Goal: Task Accomplishment & Management: Use online tool/utility

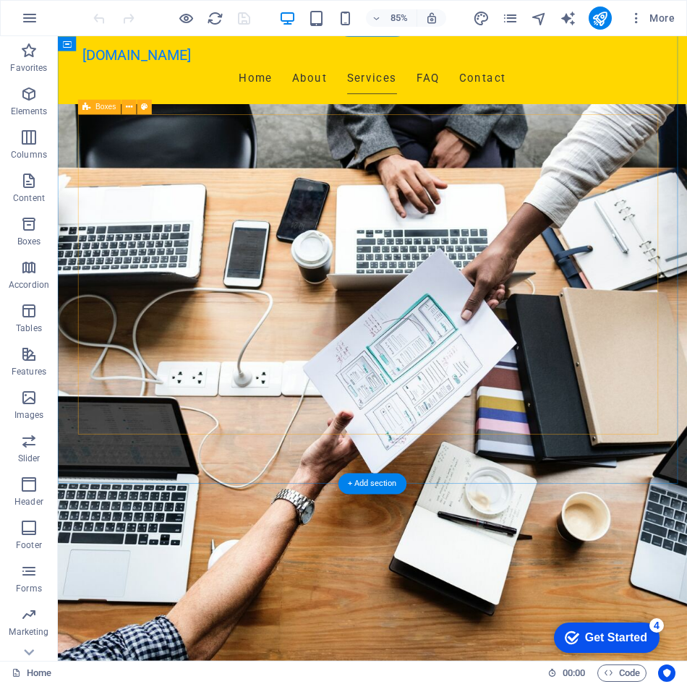
scroll to position [723, 0]
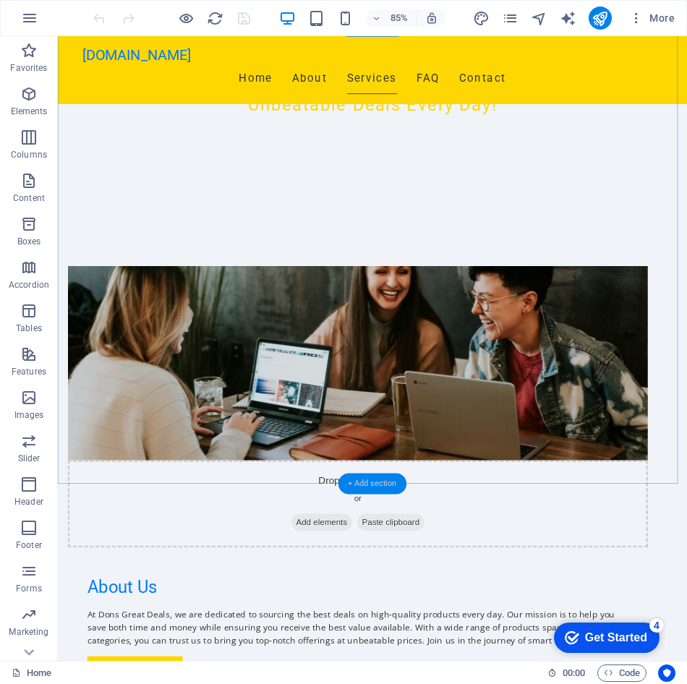
click at [364, 479] on div "+ Add section" at bounding box center [372, 483] width 68 height 21
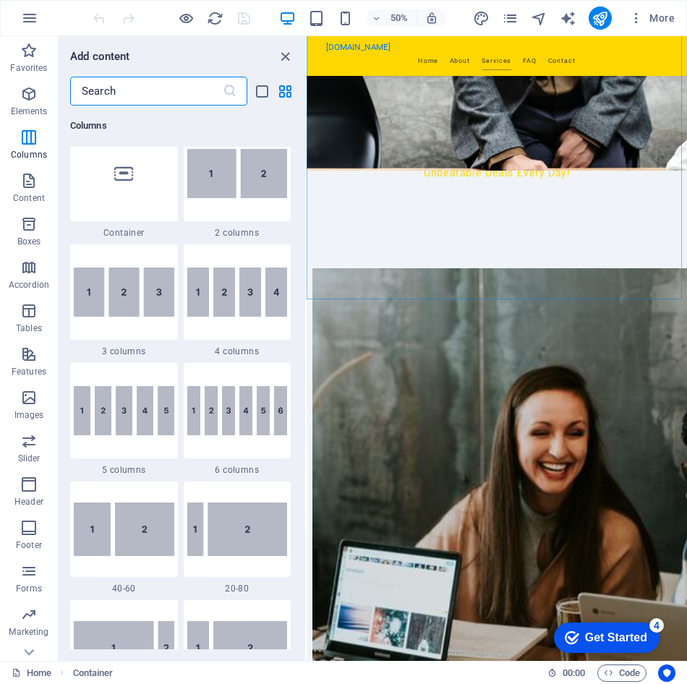
scroll to position [722, 0]
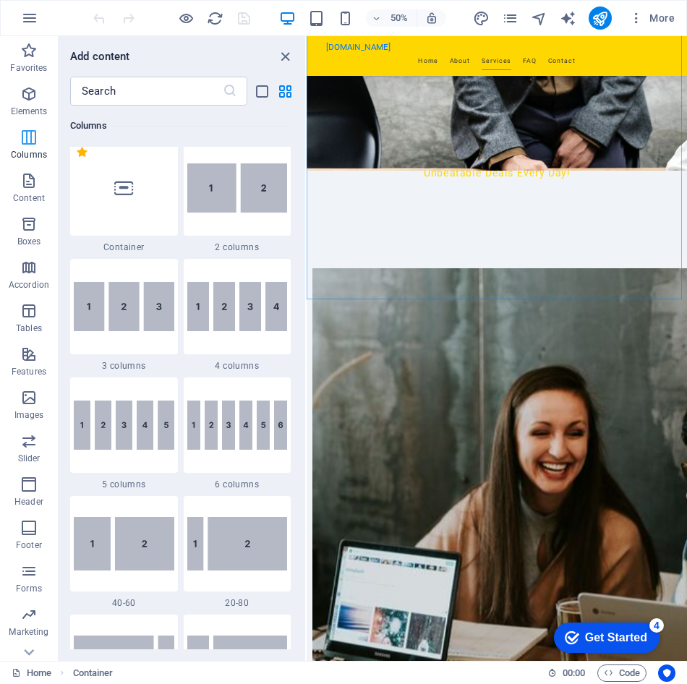
click at [30, 145] on icon "button" at bounding box center [28, 137] width 17 height 17
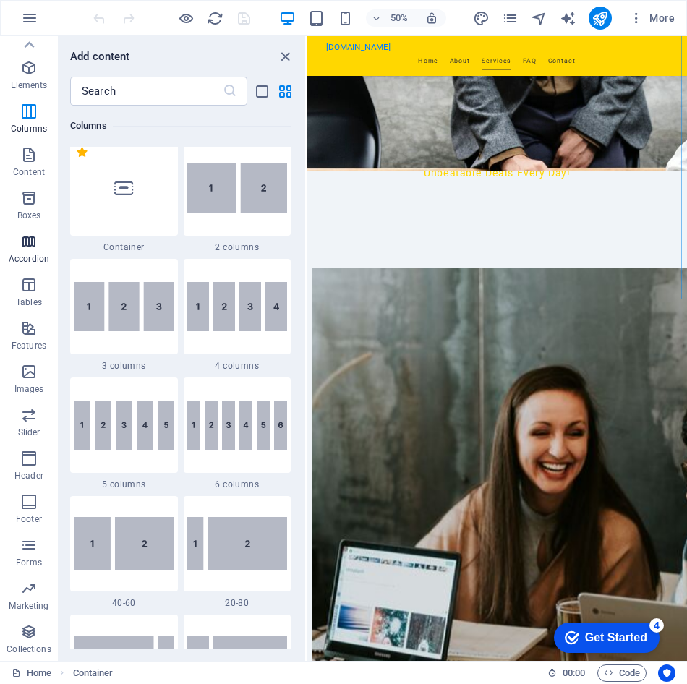
scroll to position [0, 0]
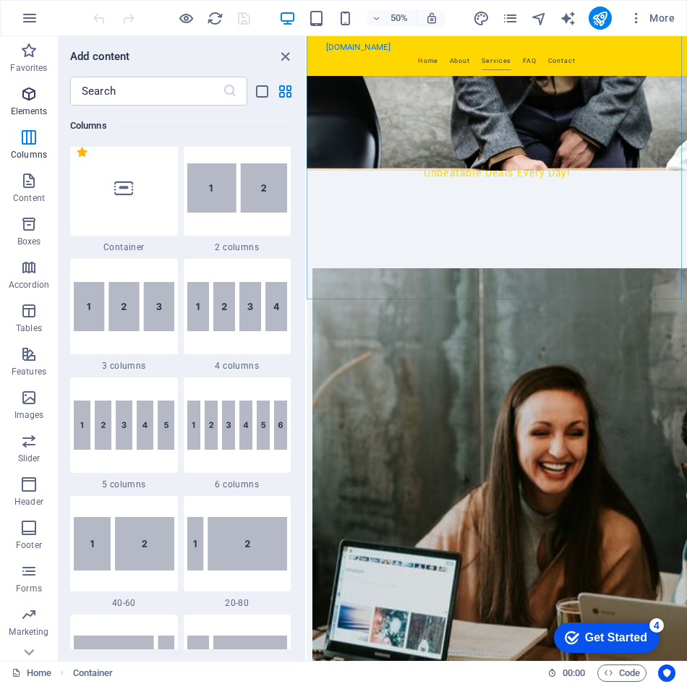
click at [33, 101] on icon "button" at bounding box center [28, 93] width 17 height 17
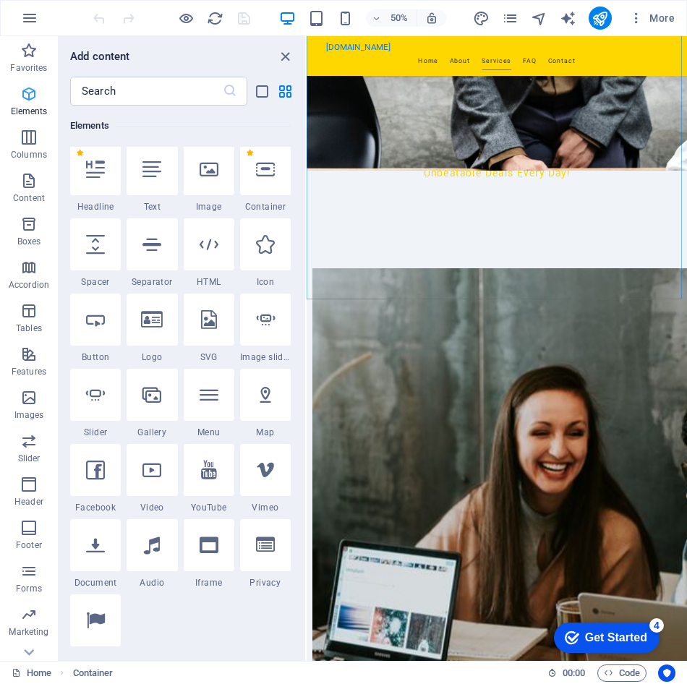
scroll to position [154, 0]
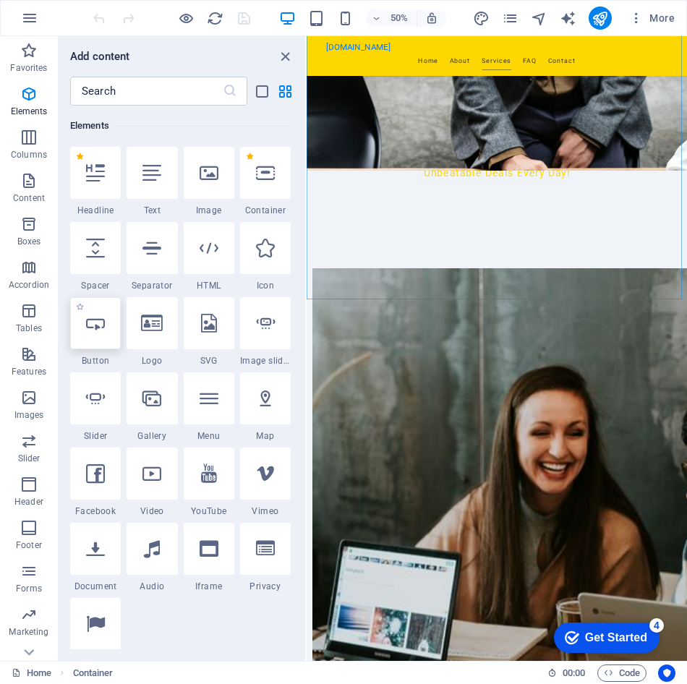
click at [101, 328] on icon at bounding box center [95, 323] width 19 height 19
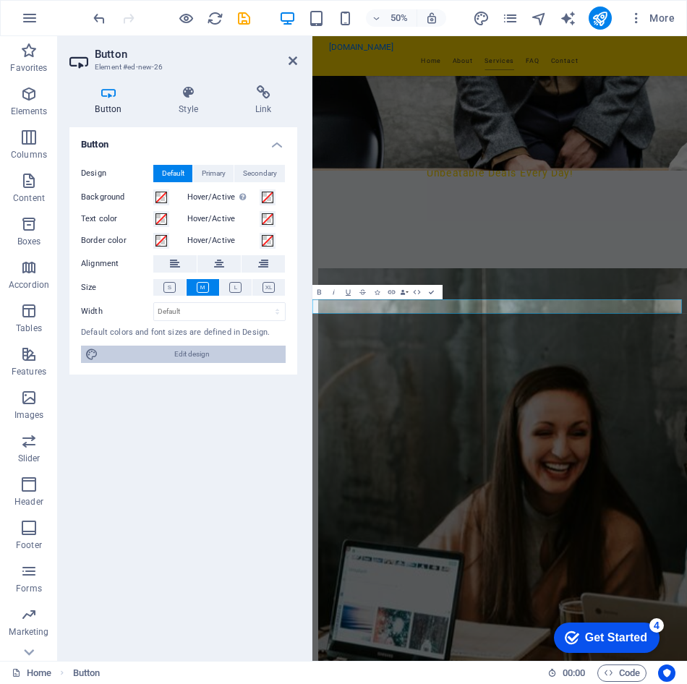
click at [194, 355] on span "Edit design" at bounding box center [192, 354] width 179 height 17
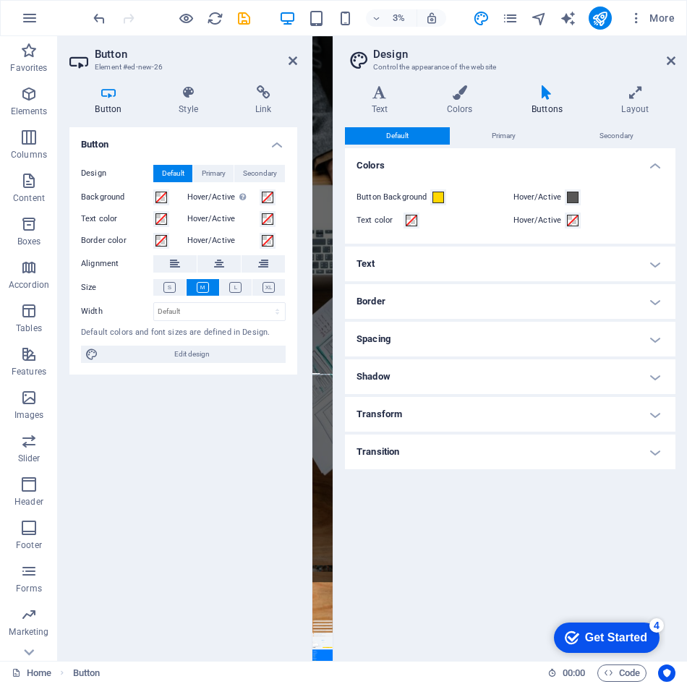
scroll to position [0, 0]
click at [453, 265] on h4 "Text" at bounding box center [510, 264] width 330 height 35
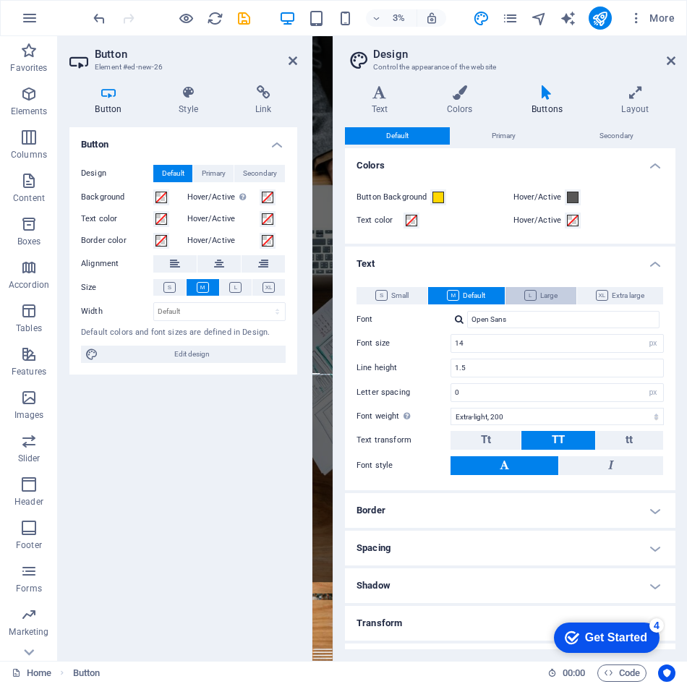
click at [555, 299] on span "Large" at bounding box center [540, 295] width 33 height 17
click at [477, 291] on span "Default" at bounding box center [466, 295] width 38 height 17
click at [380, 100] on h4 "Text" at bounding box center [382, 100] width 75 height 30
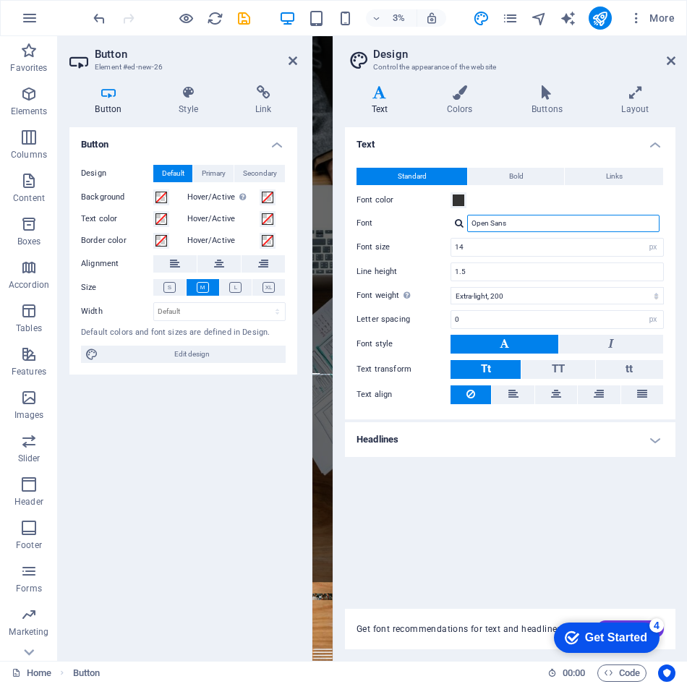
click at [490, 226] on input "Open Sans" at bounding box center [563, 223] width 192 height 17
drag, startPoint x: 513, startPoint y: 224, endPoint x: 465, endPoint y: 219, distance: 48.0
click at [465, 219] on div "Open Sans" at bounding box center [556, 223] width 213 height 17
type input "Electronics"
click at [432, 225] on label "Font" at bounding box center [403, 223] width 94 height 17
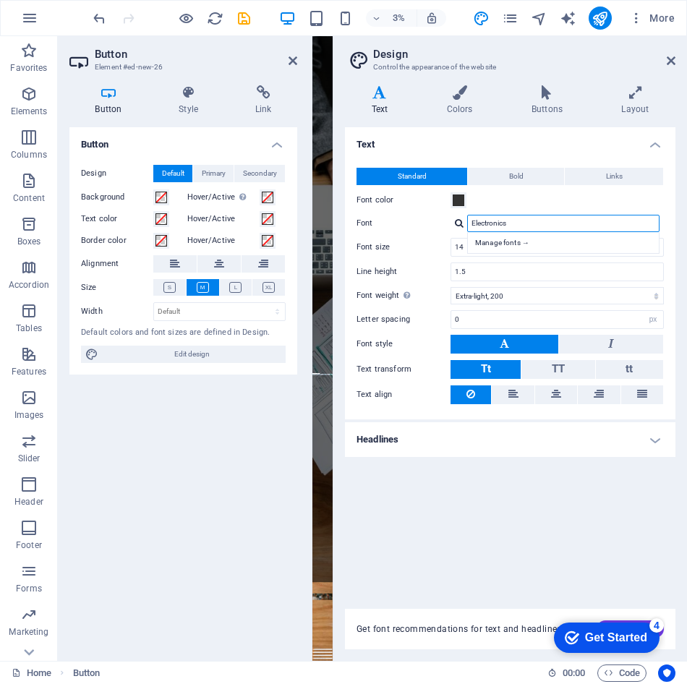
click at [467, 225] on input "Electronics" at bounding box center [563, 223] width 192 height 17
click at [620, 636] on div "Get Started" at bounding box center [616, 637] width 62 height 13
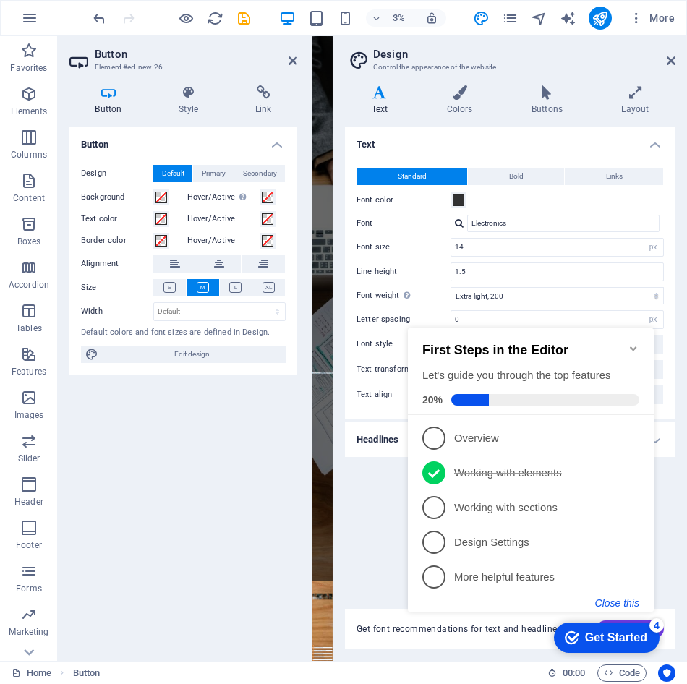
click at [610, 607] on button "Close this" at bounding box center [617, 603] width 44 height 12
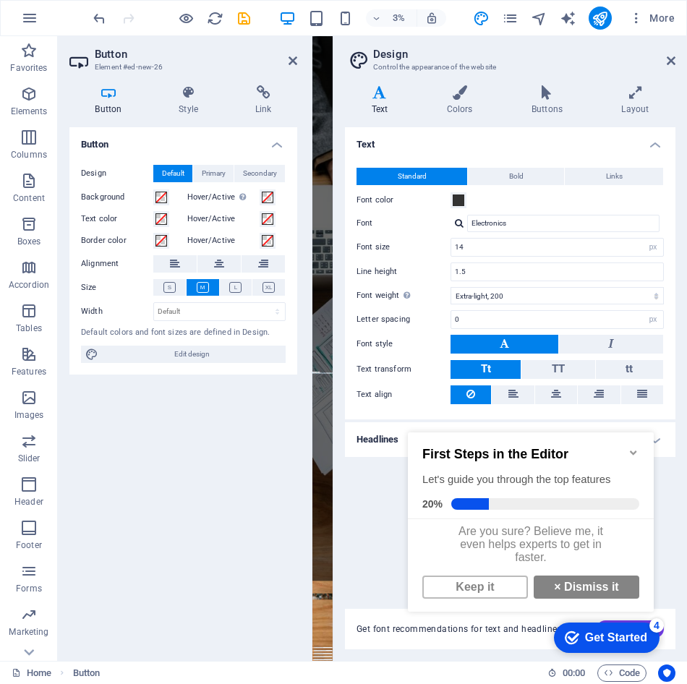
click at [506, 641] on div "checkmark Get Started 4 First Steps in the Editor Let's guide you through the t…" at bounding box center [533, 536] width 263 height 245
click at [487, 633] on div "checkmark Get Started 4 First Steps in the Editor Let's guide you through the t…" at bounding box center [533, 536] width 263 height 245
click at [631, 447] on icon "Minimize checklist" at bounding box center [634, 453] width 12 height 12
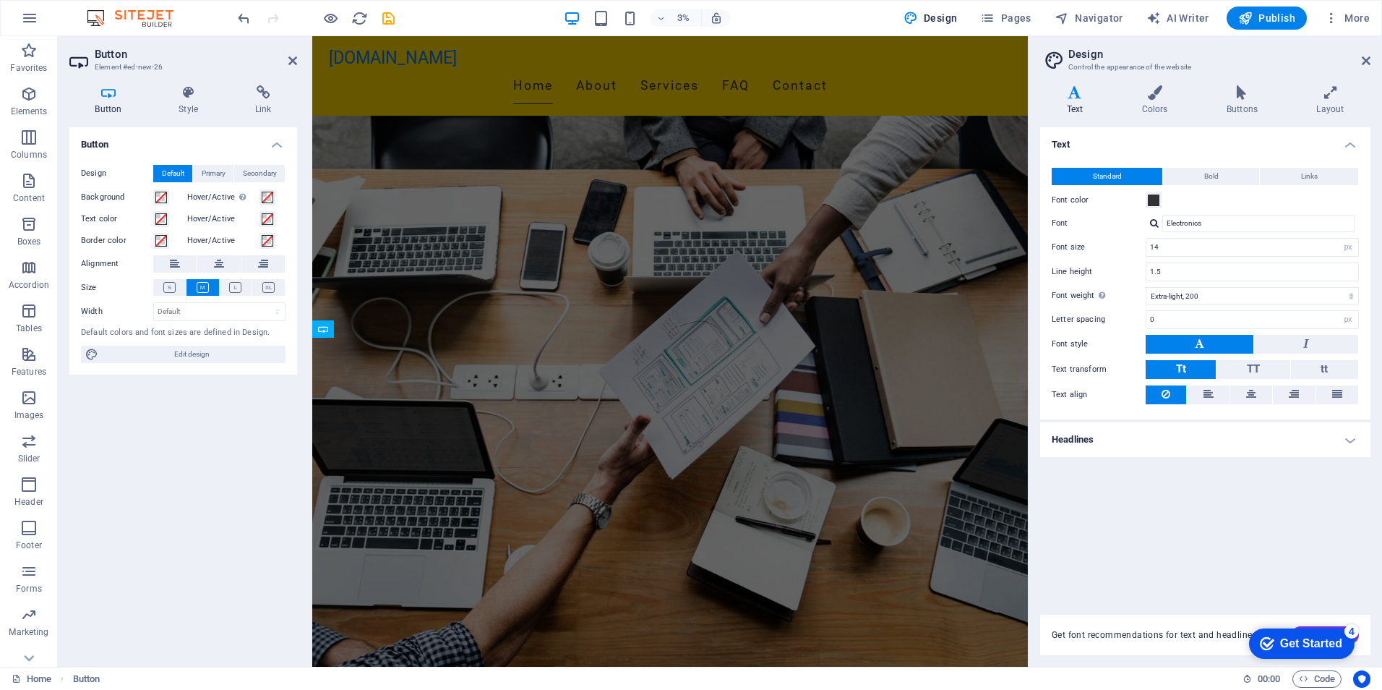
scroll to position [850, 0]
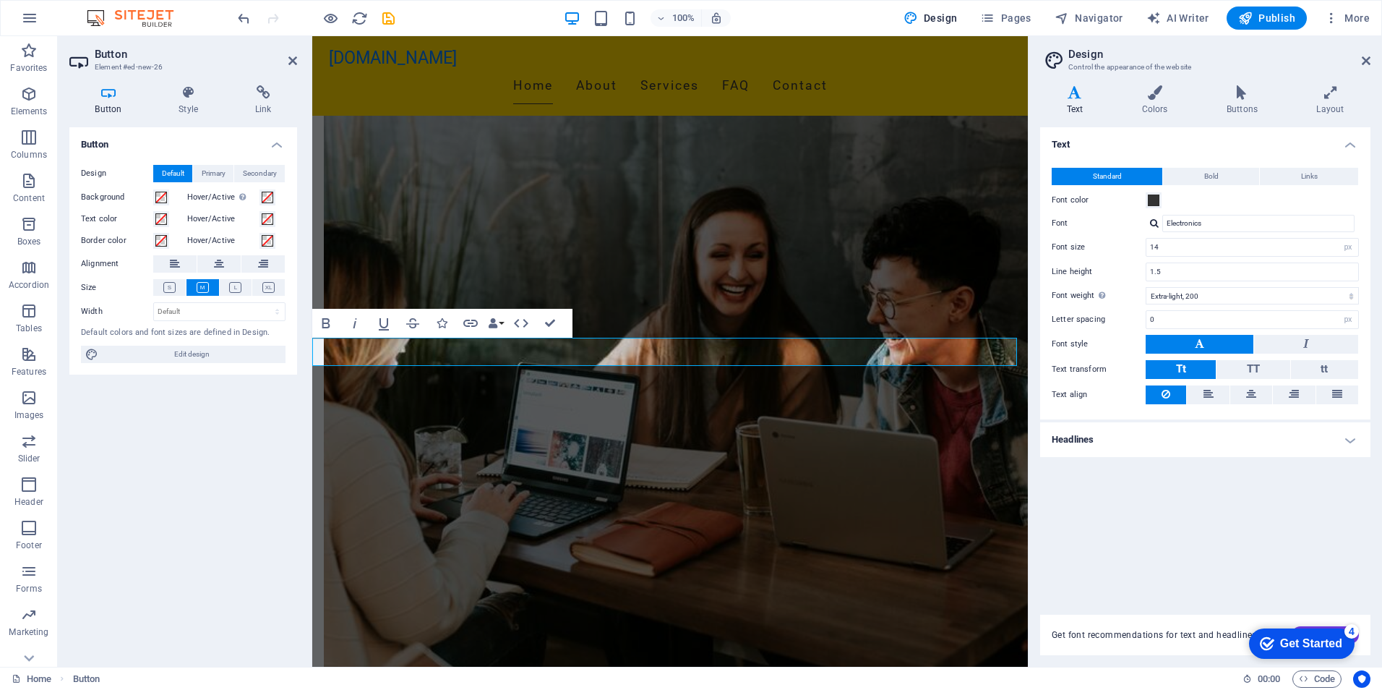
click at [686, 634] on div "checkmark Get Started 4" at bounding box center [1302, 643] width 106 height 30
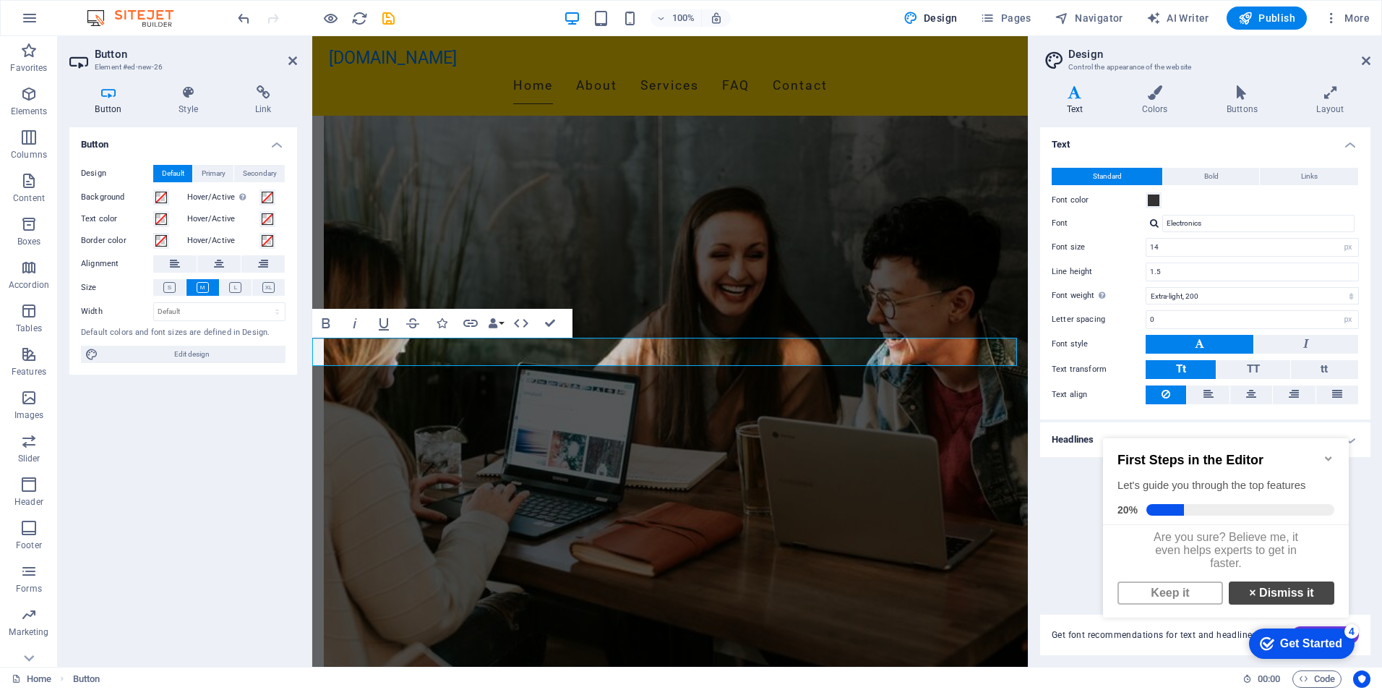
click at [686, 604] on link "× Dismiss it" at bounding box center [1282, 592] width 106 height 23
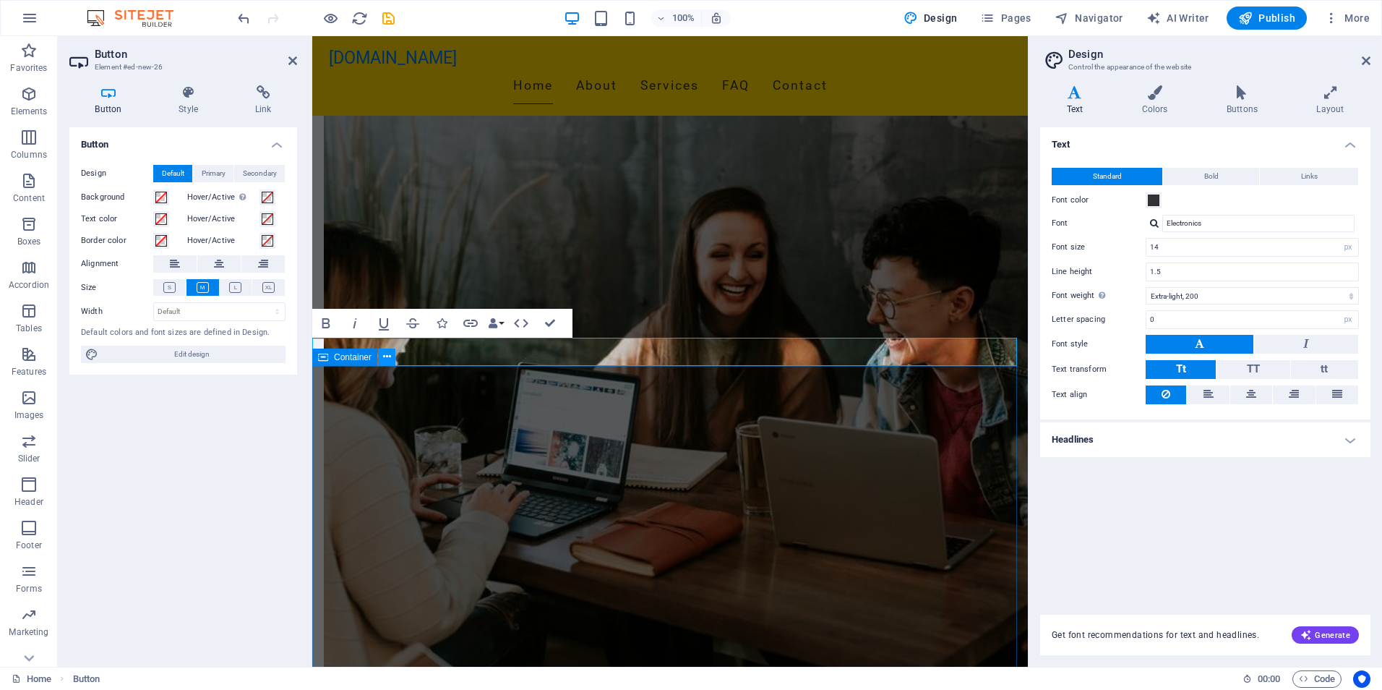
click at [385, 359] on icon at bounding box center [387, 356] width 8 height 15
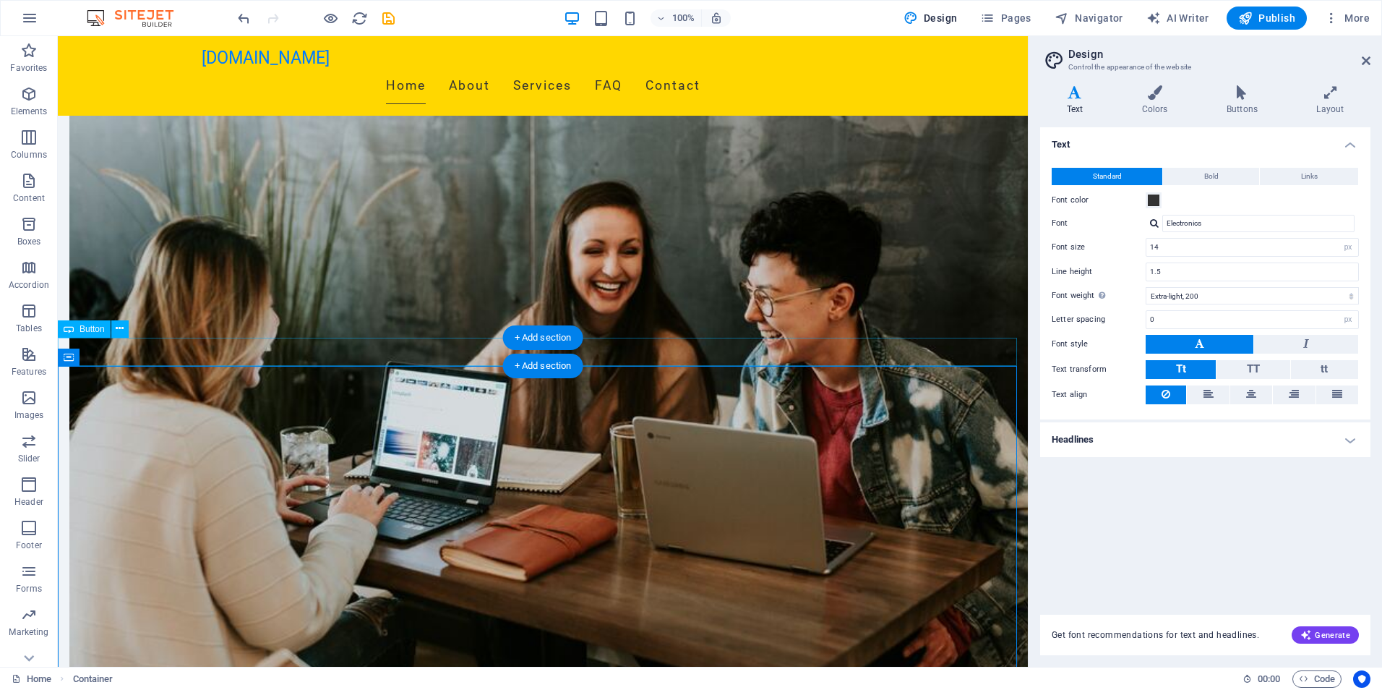
click at [118, 330] on icon at bounding box center [120, 328] width 8 height 15
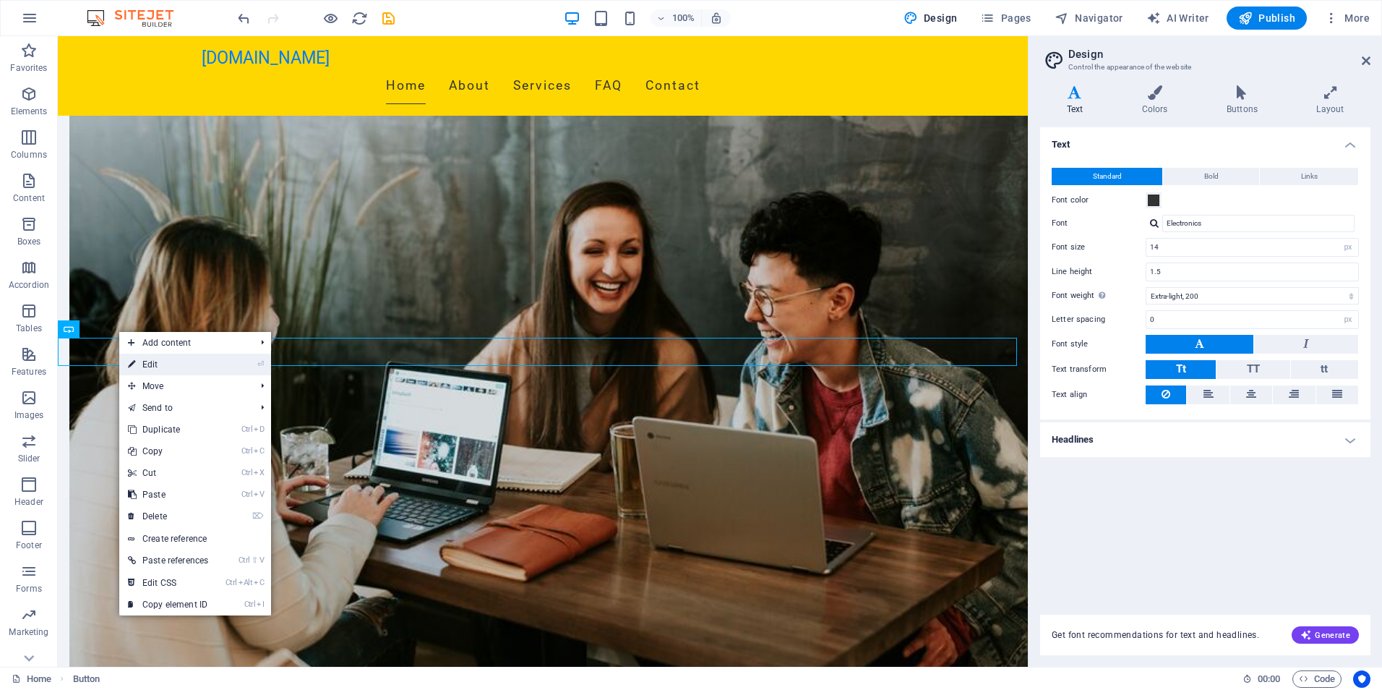
click at [146, 362] on link "⏎ Edit" at bounding box center [168, 365] width 98 height 22
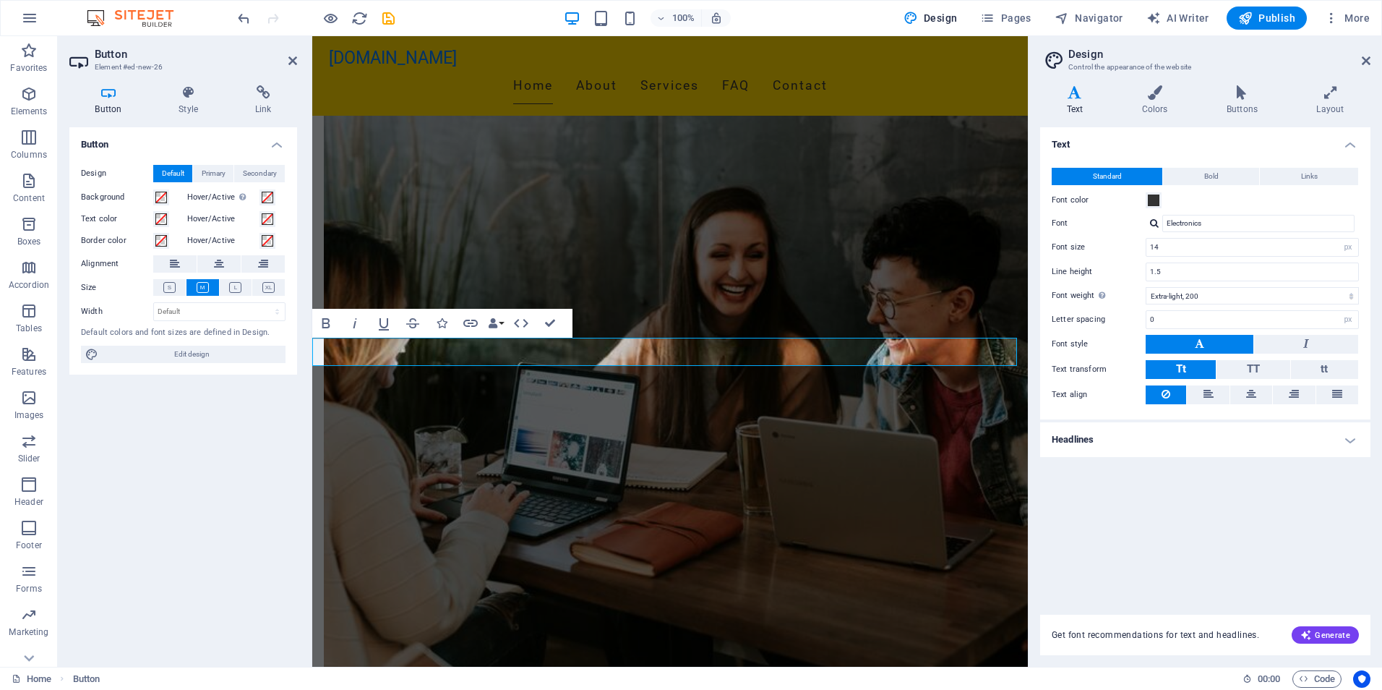
drag, startPoint x: 423, startPoint y: 350, endPoint x: 333, endPoint y: 350, distance: 89.7
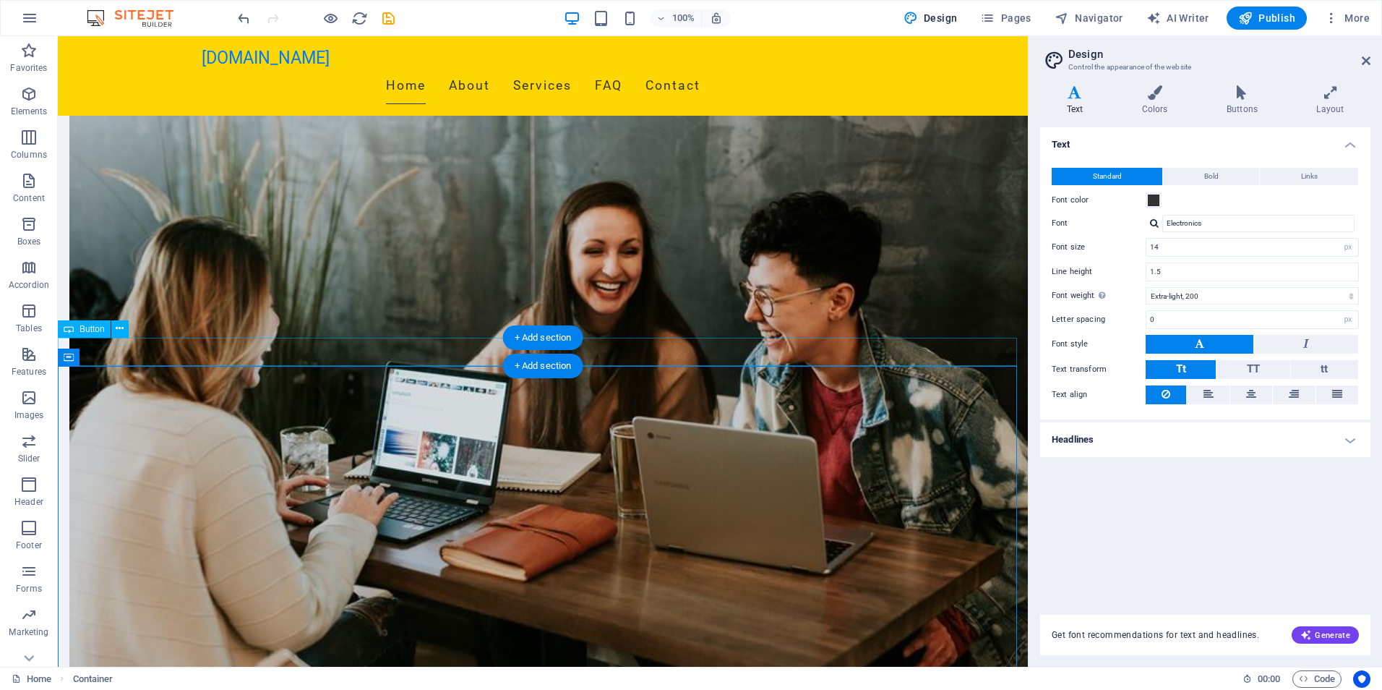
click at [30, 135] on icon "button" at bounding box center [28, 137] width 17 height 17
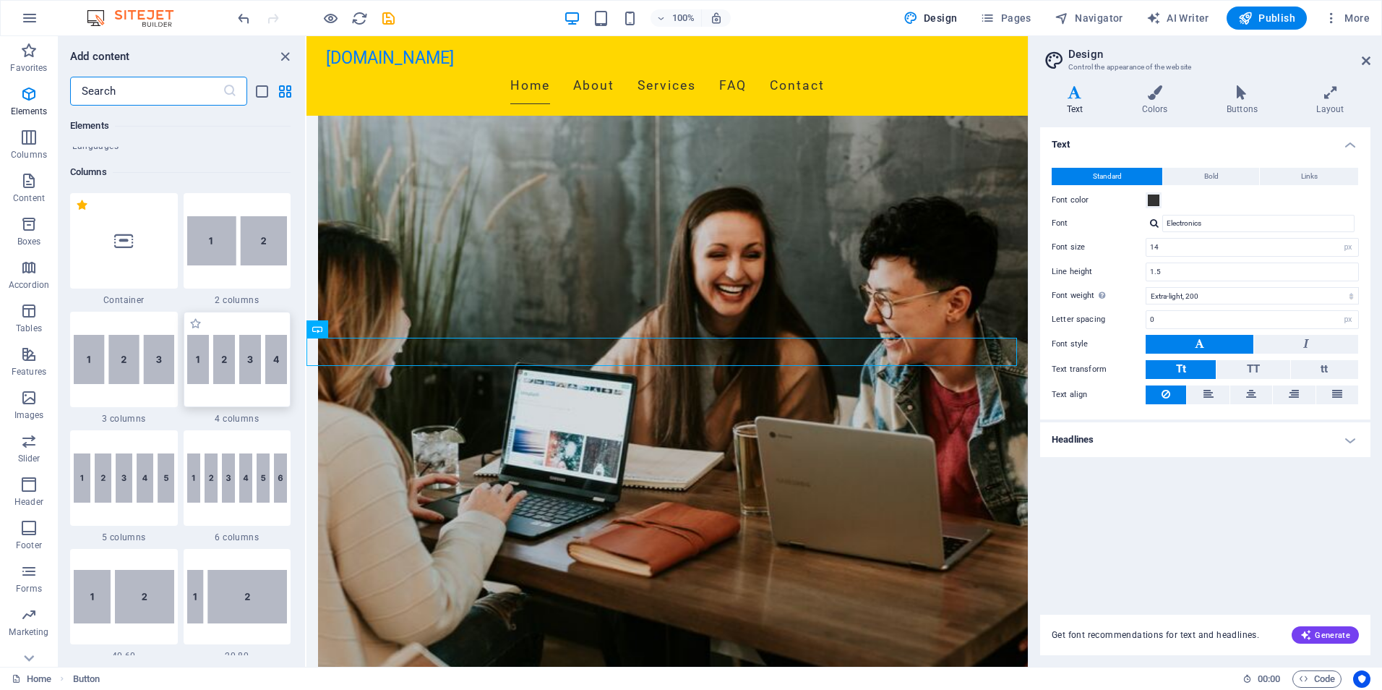
scroll to position [716, 0]
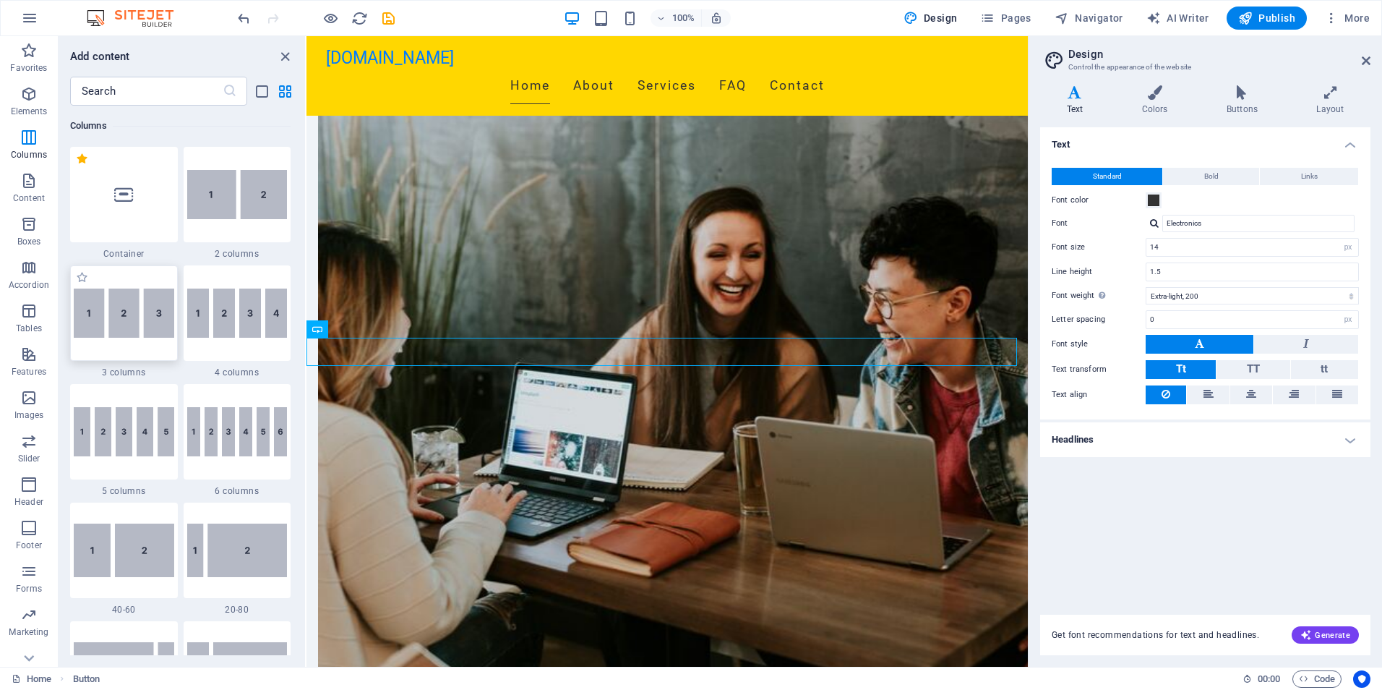
click at [130, 320] on img at bounding box center [124, 312] width 101 height 49
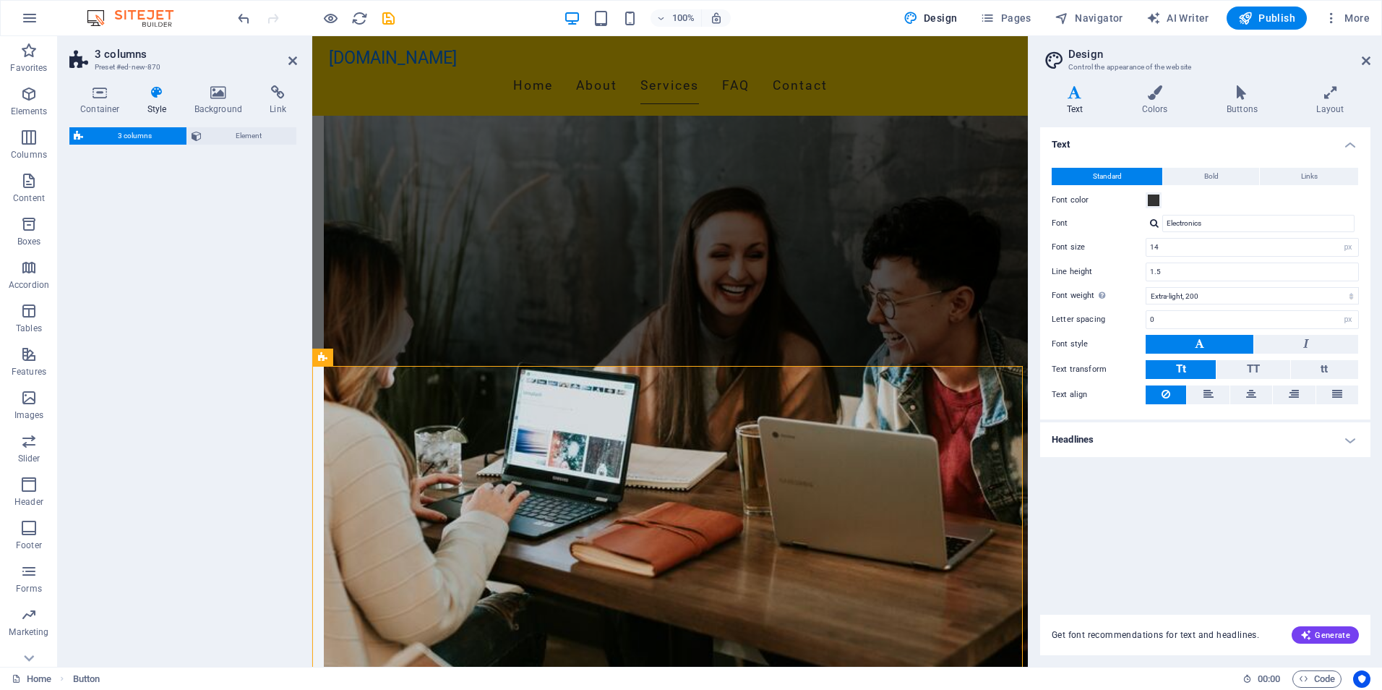
select select "rem"
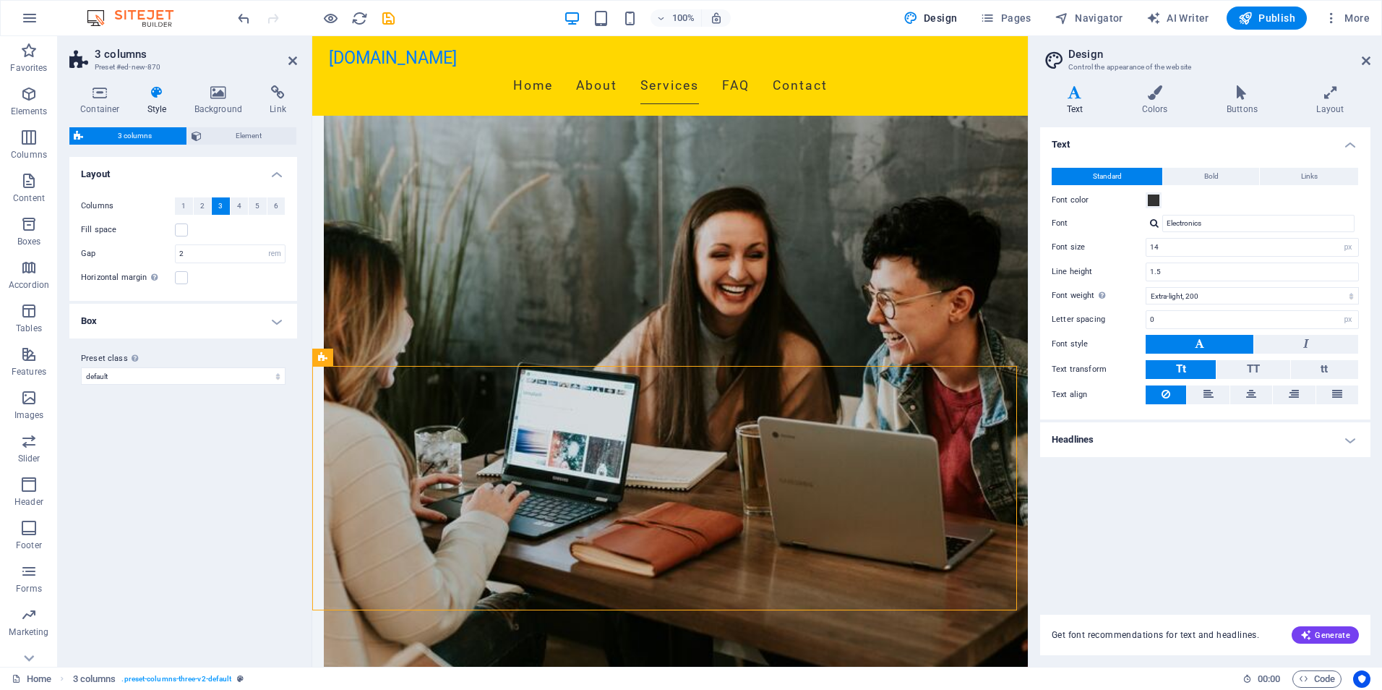
drag, startPoint x: 661, startPoint y: 396, endPoint x: 436, endPoint y: 471, distance: 236.9
click at [420, 349] on div "3 columns" at bounding box center [368, 358] width 112 height 18
drag, startPoint x: 662, startPoint y: 385, endPoint x: 463, endPoint y: 520, distance: 240.5
click at [380, 330] on button at bounding box center [374, 328] width 17 height 17
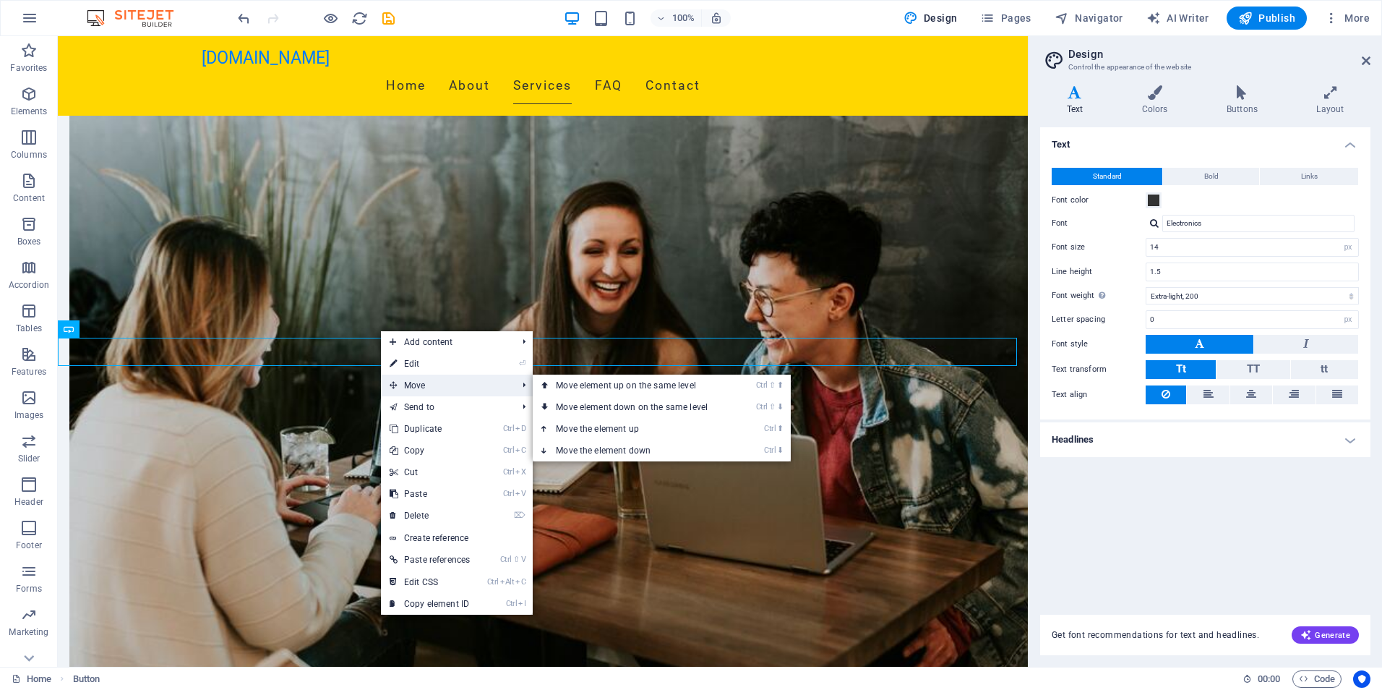
click at [409, 386] on span "Move" at bounding box center [446, 386] width 130 height 22
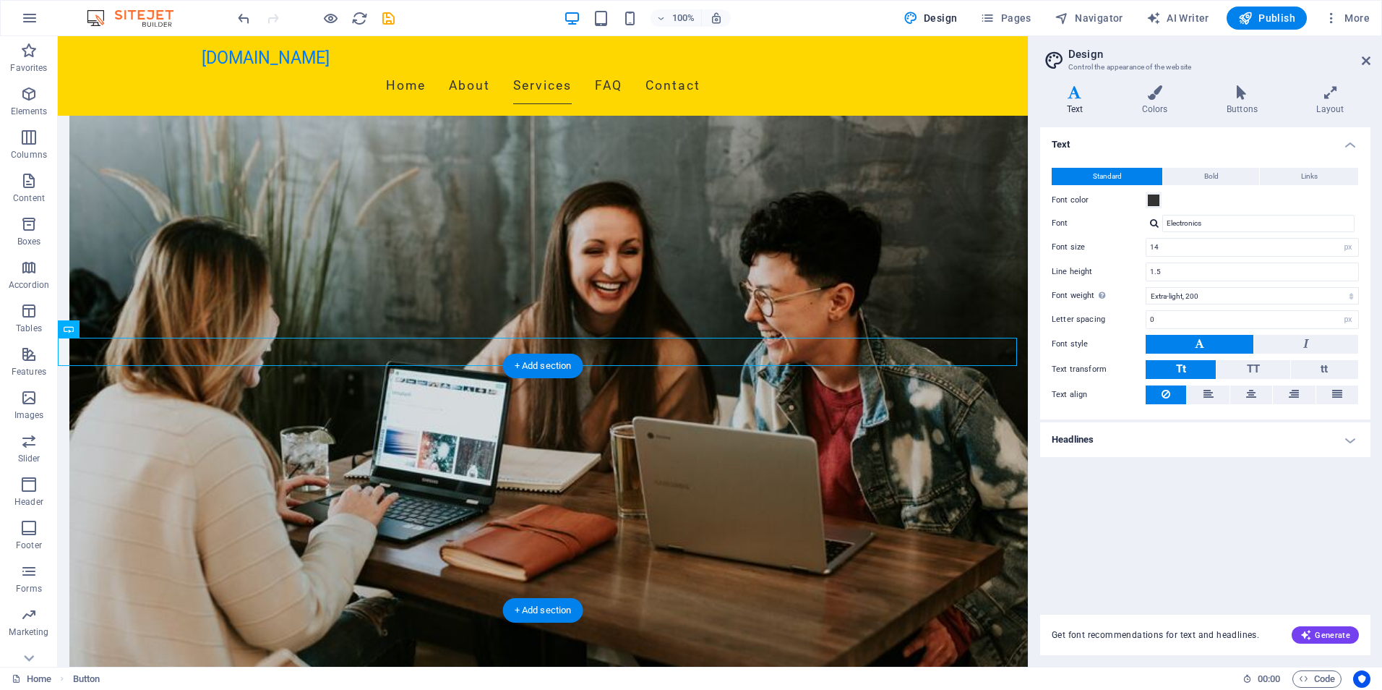
drag, startPoint x: 166, startPoint y: 347, endPoint x: 297, endPoint y: 480, distance: 186.6
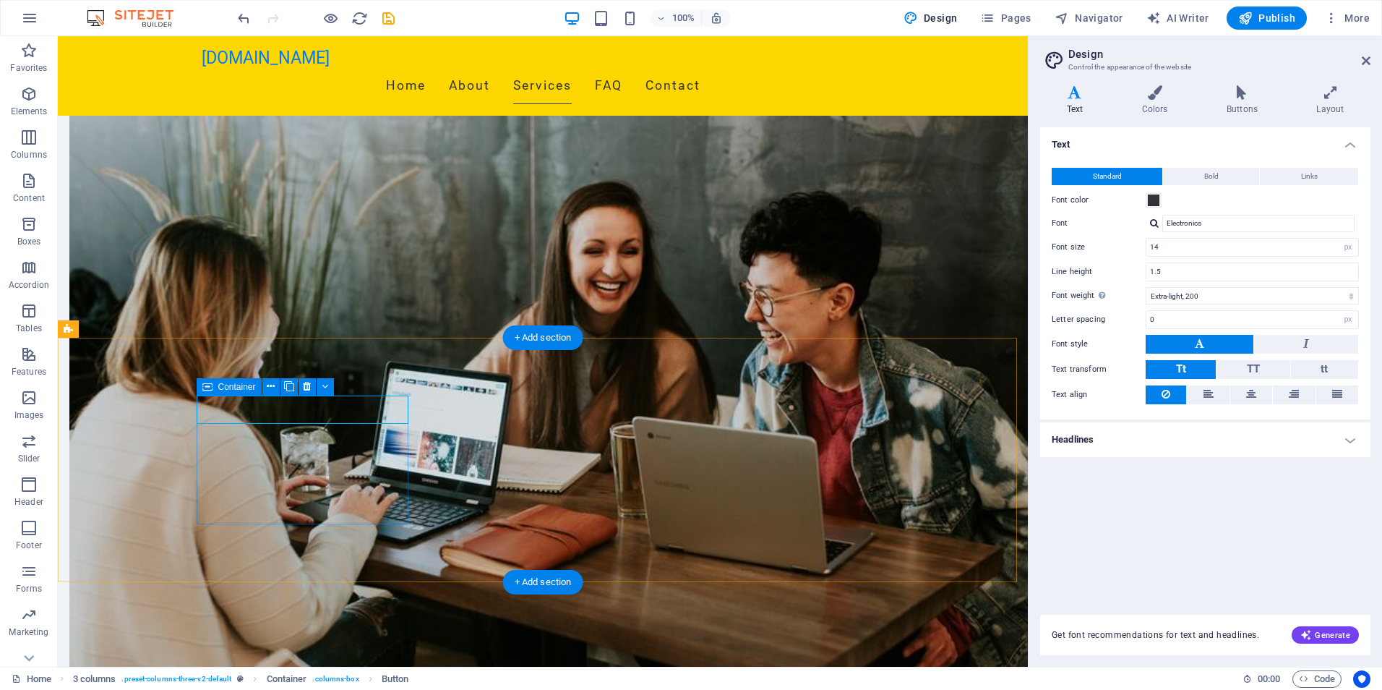
click at [279, 388] on button at bounding box center [283, 386] width 17 height 17
drag, startPoint x: 272, startPoint y: 411, endPoint x: 398, endPoint y: 418, distance: 126.0
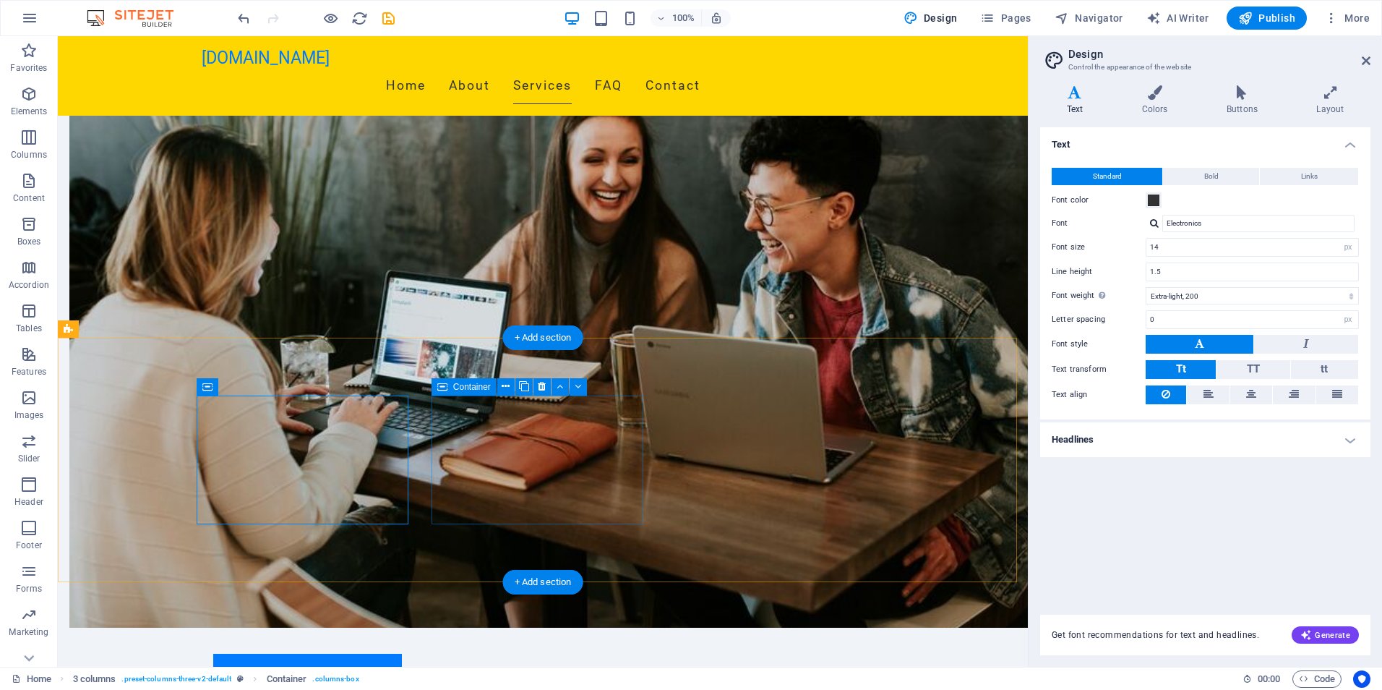
scroll to position [971, 0]
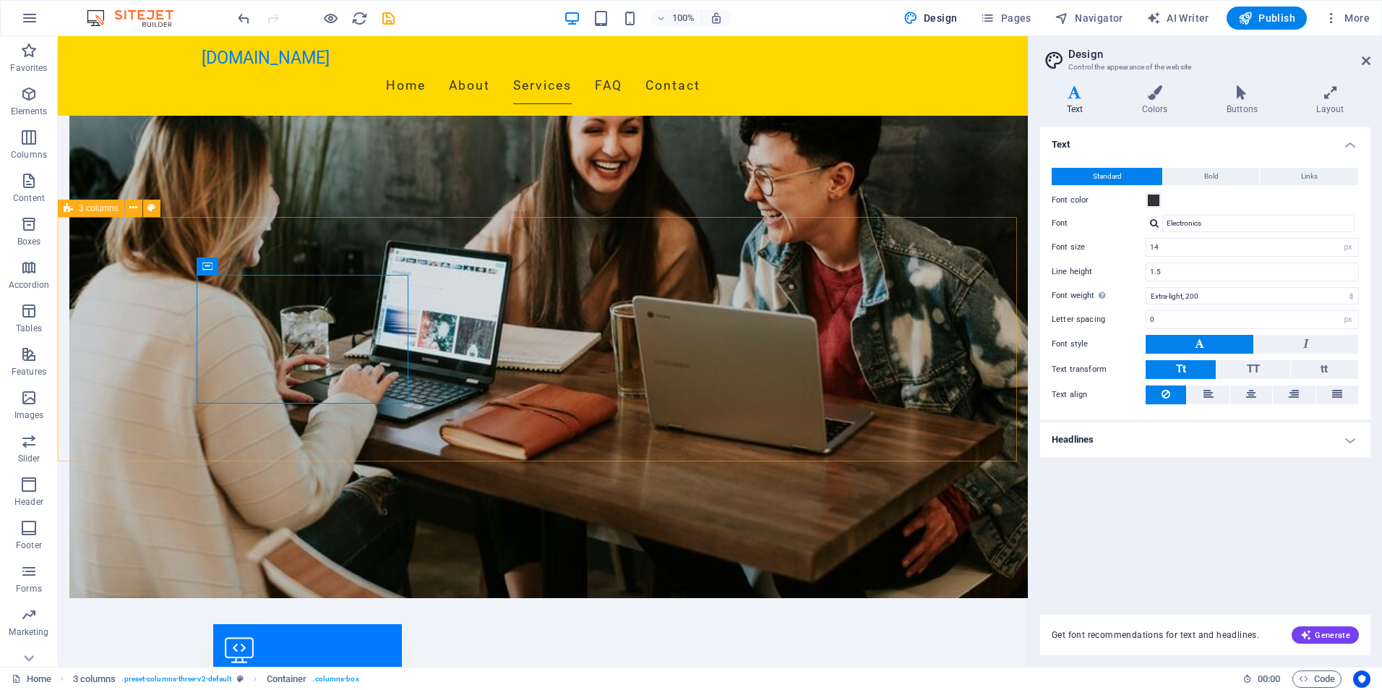
click at [101, 212] on span "3 columns" at bounding box center [99, 208] width 40 height 9
click at [132, 211] on icon at bounding box center [133, 207] width 8 height 15
click at [26, 143] on icon "button" at bounding box center [28, 137] width 17 height 17
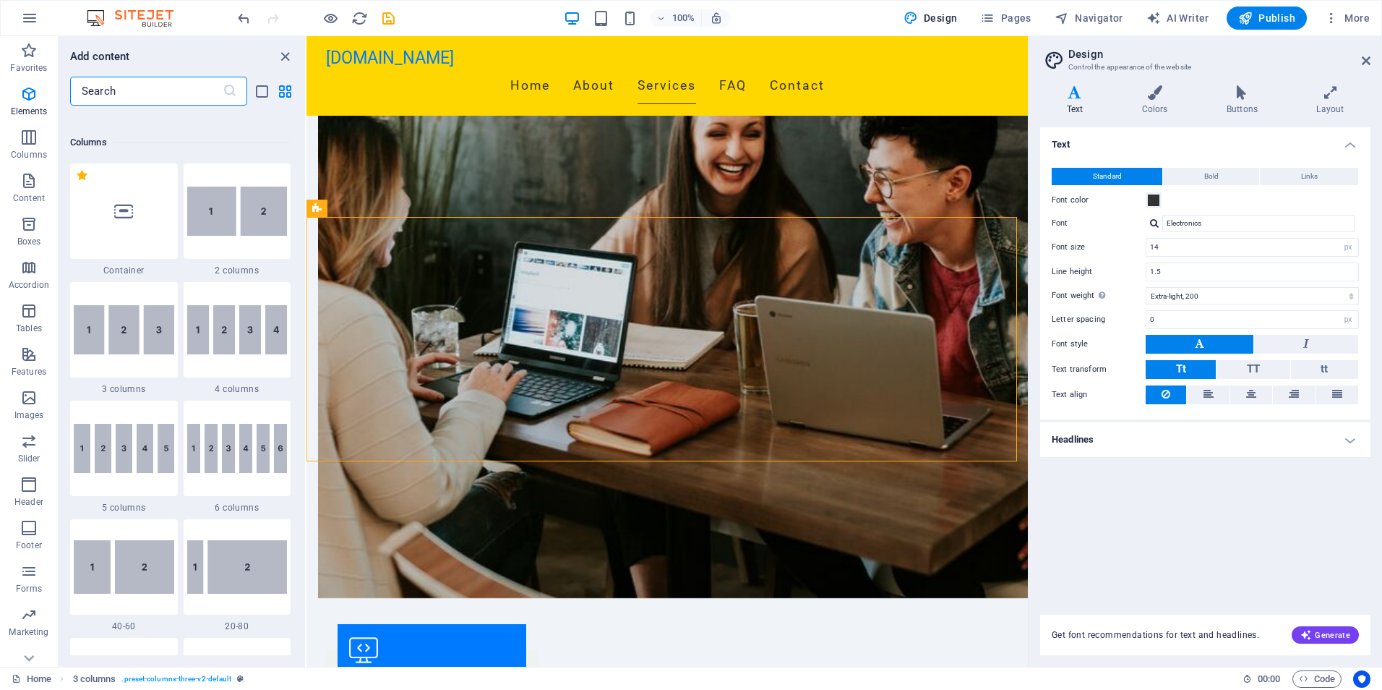
scroll to position [716, 0]
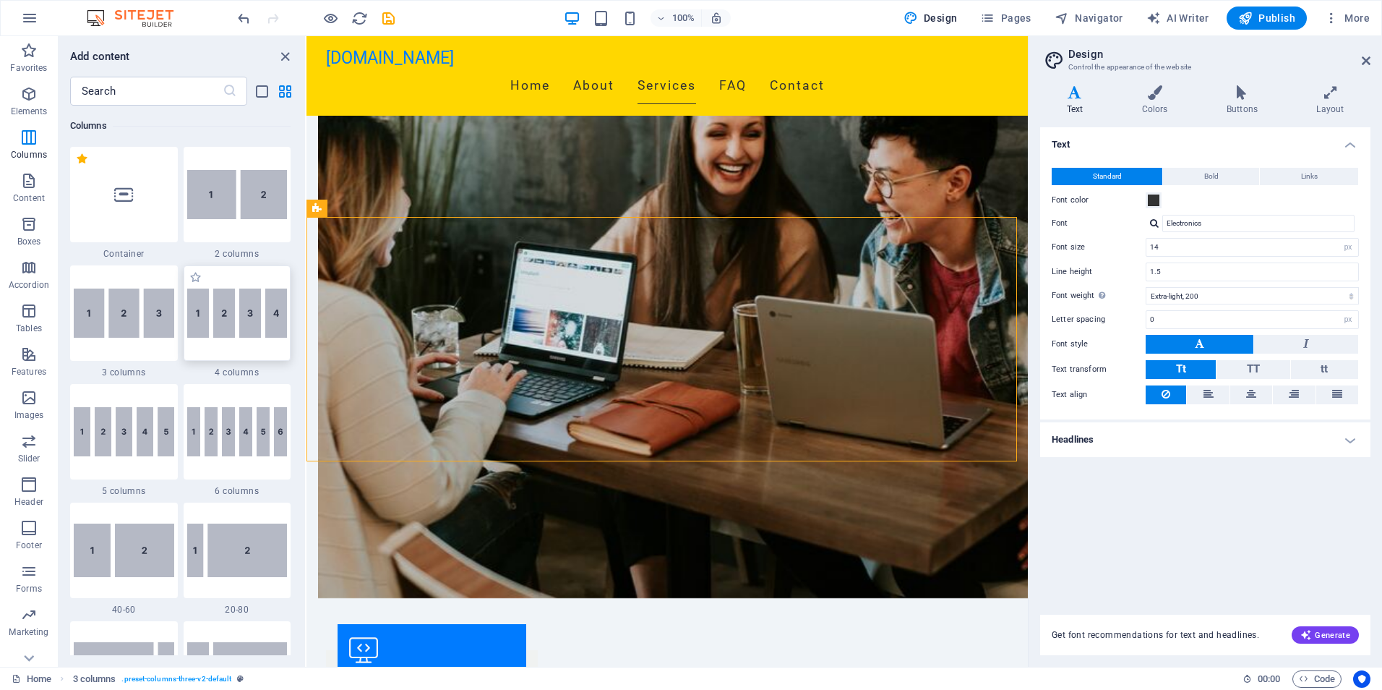
click at [236, 329] on img at bounding box center [237, 312] width 101 height 49
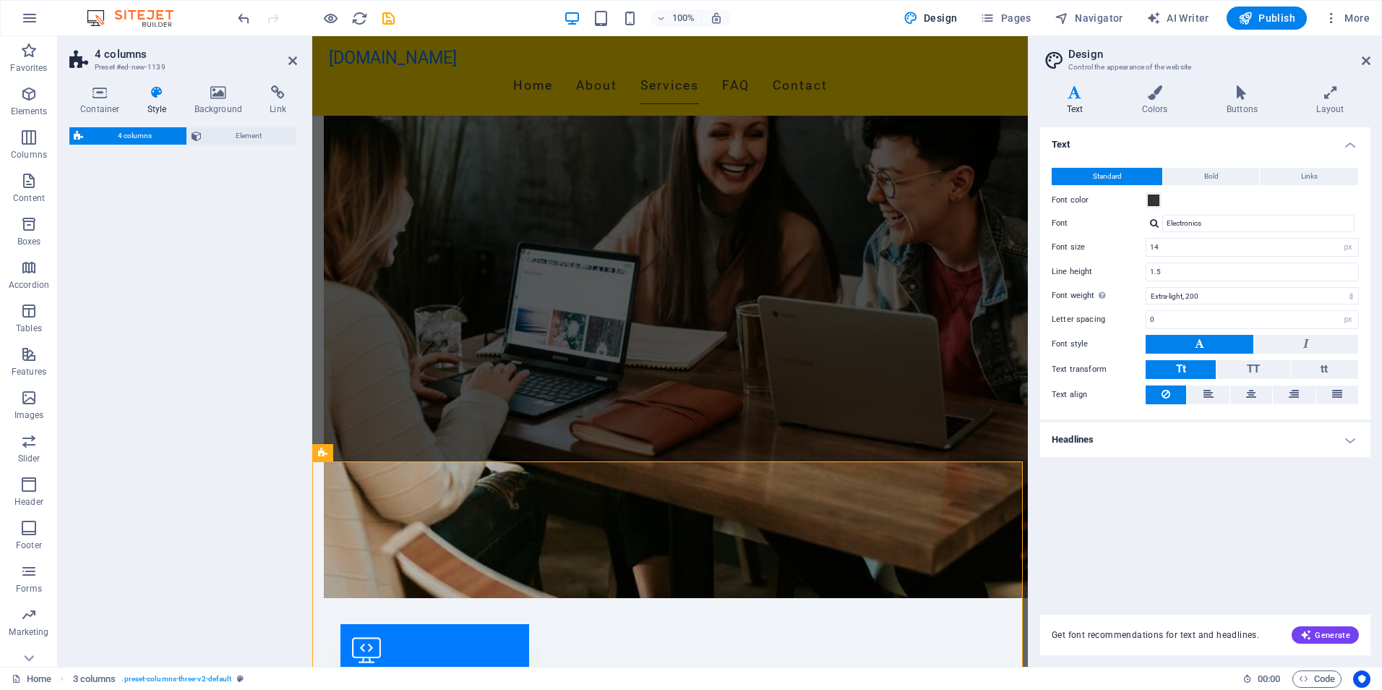
select select "rem"
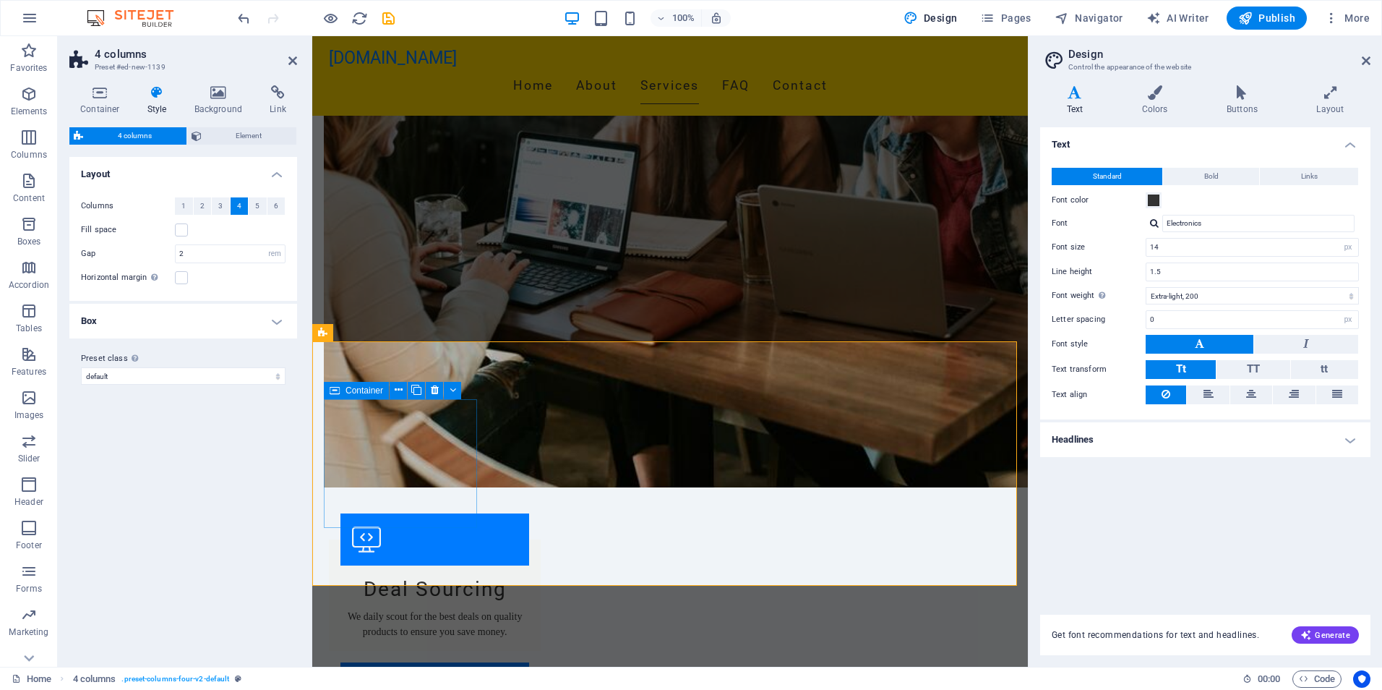
scroll to position [1091, 0]
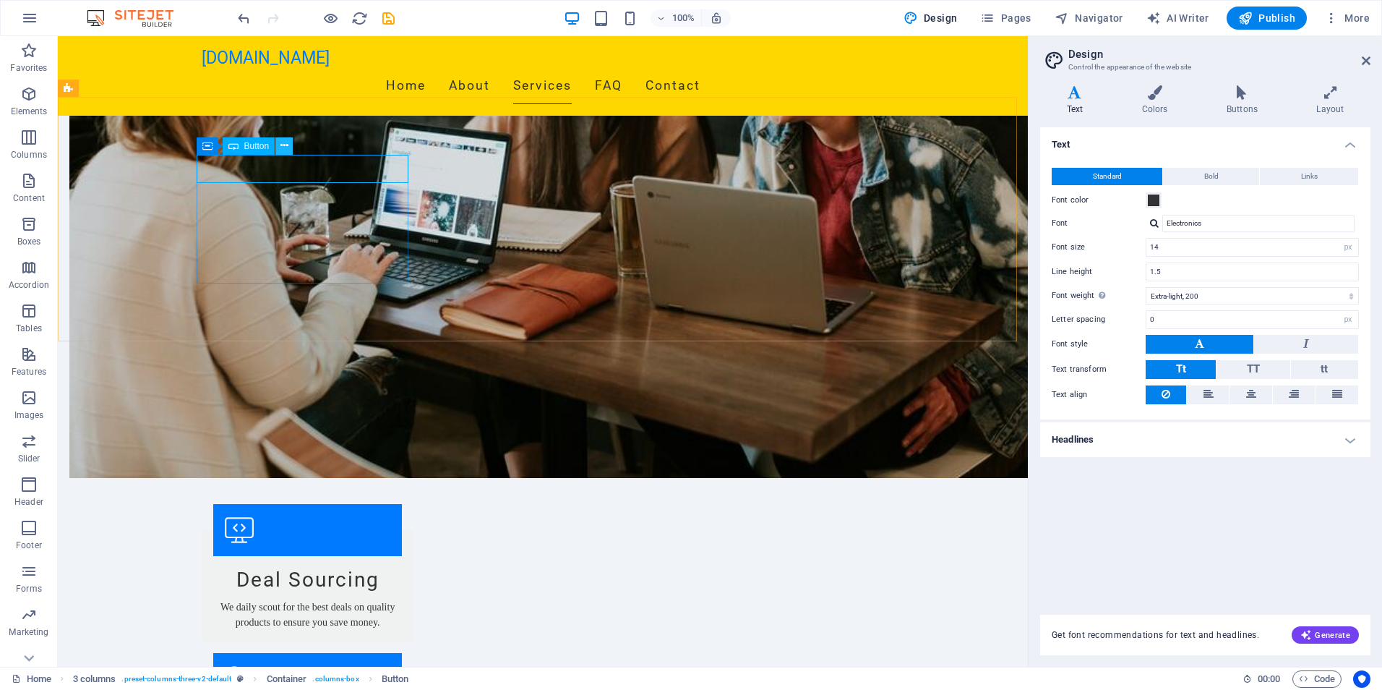
click at [284, 146] on icon at bounding box center [285, 145] width 8 height 15
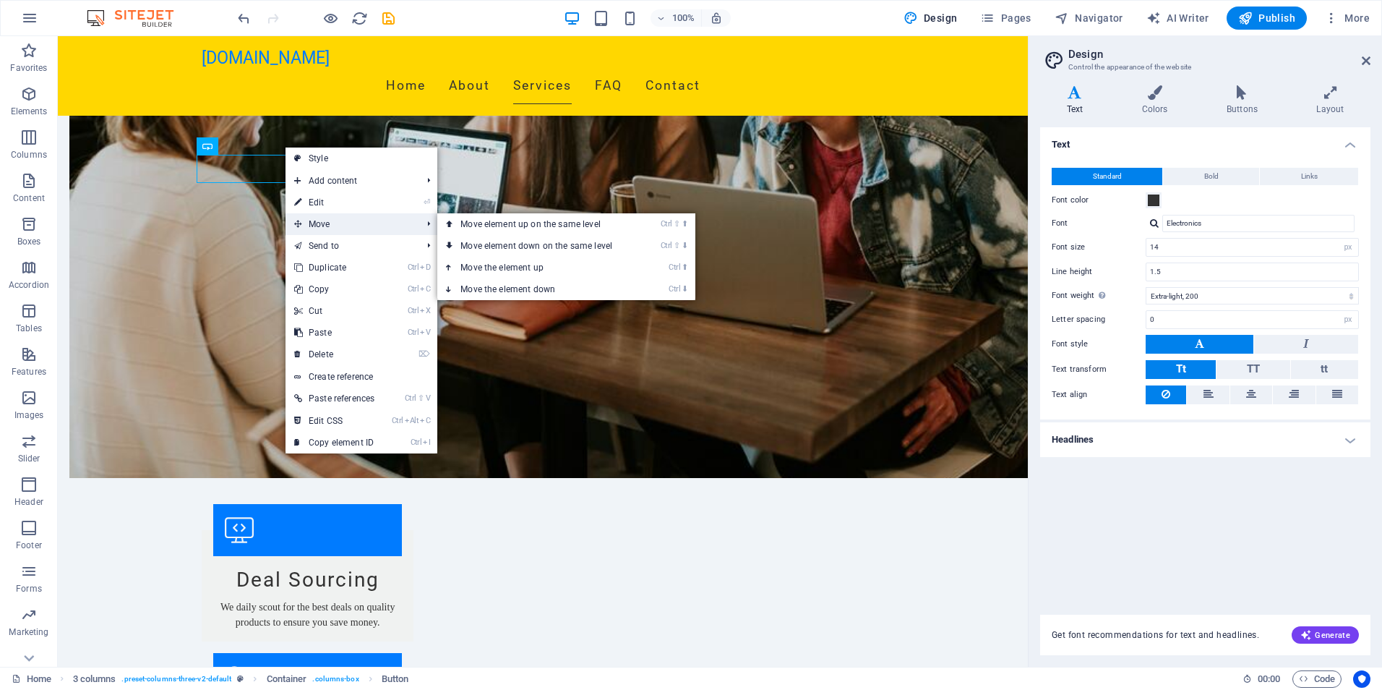
click at [312, 224] on span "Move" at bounding box center [351, 224] width 130 height 22
click at [325, 226] on span "Move" at bounding box center [351, 224] width 130 height 22
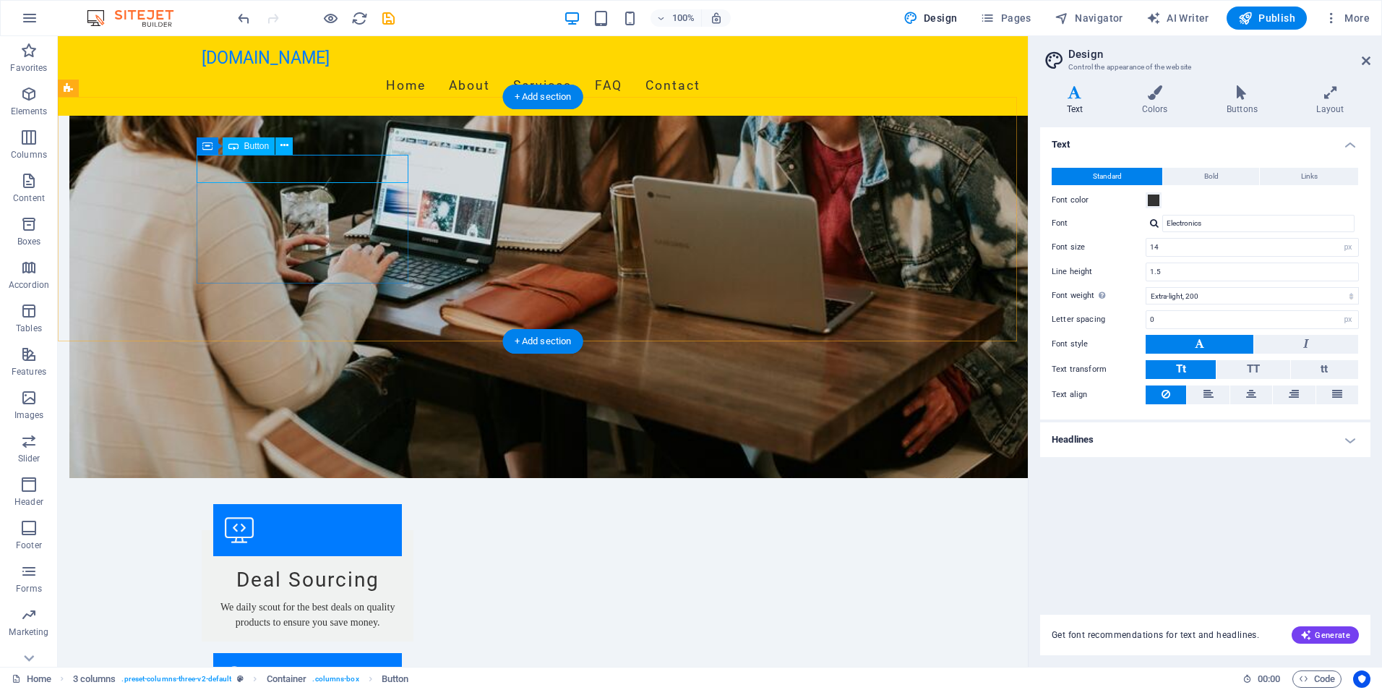
drag, startPoint x: 267, startPoint y: 187, endPoint x: 265, endPoint y: 448, distance: 261.7
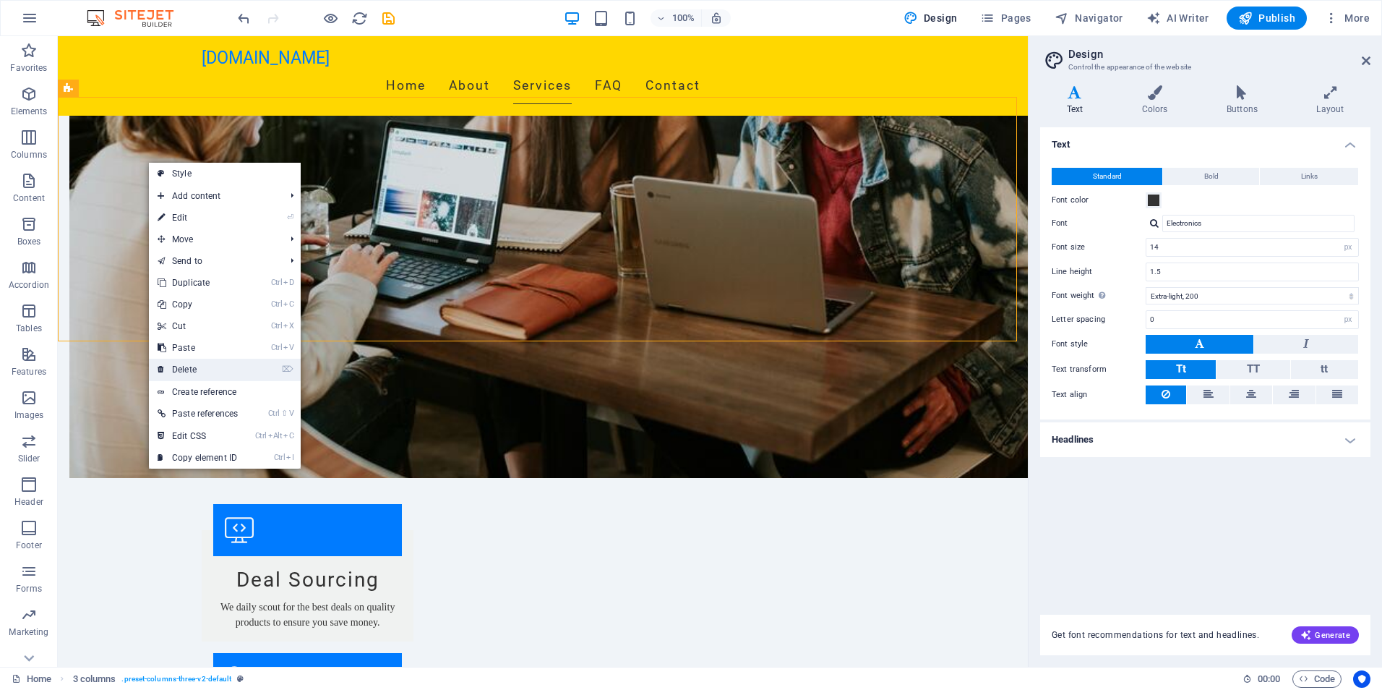
click at [189, 367] on link "⌦ Delete" at bounding box center [198, 370] width 98 height 22
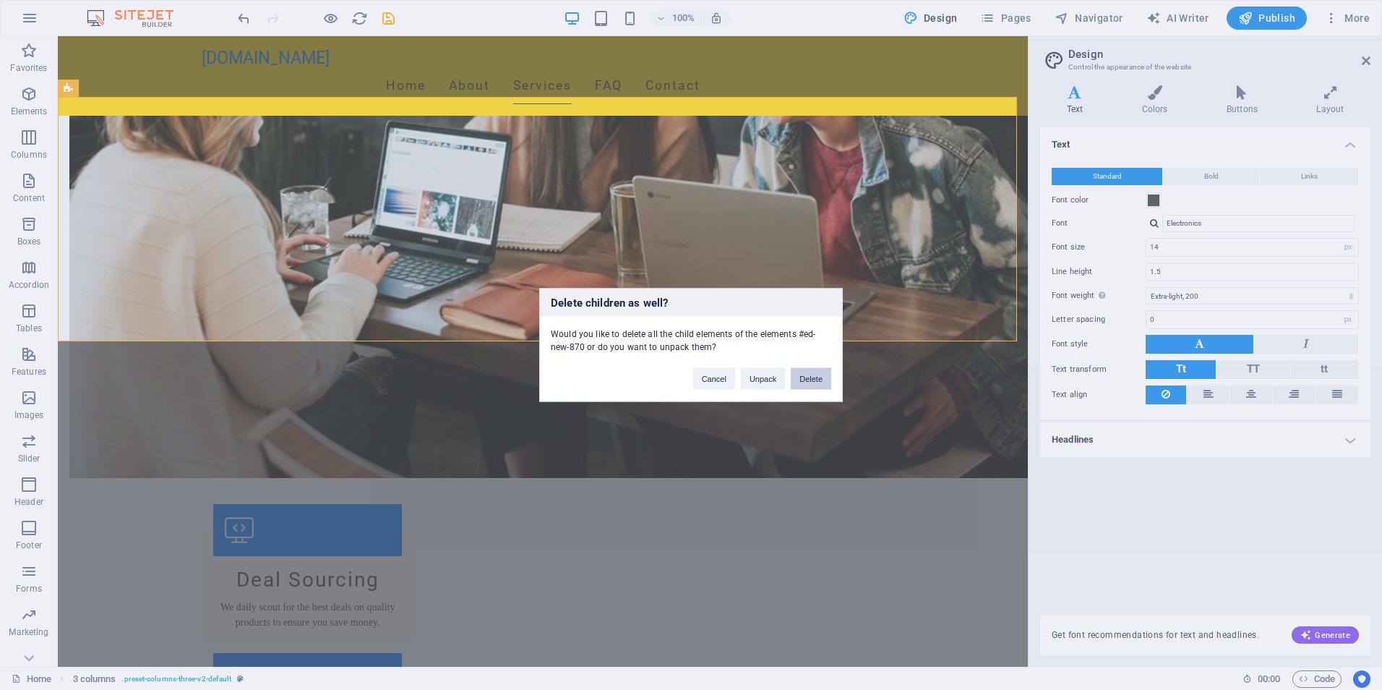
click at [686, 380] on button "Delete" at bounding box center [811, 379] width 40 height 22
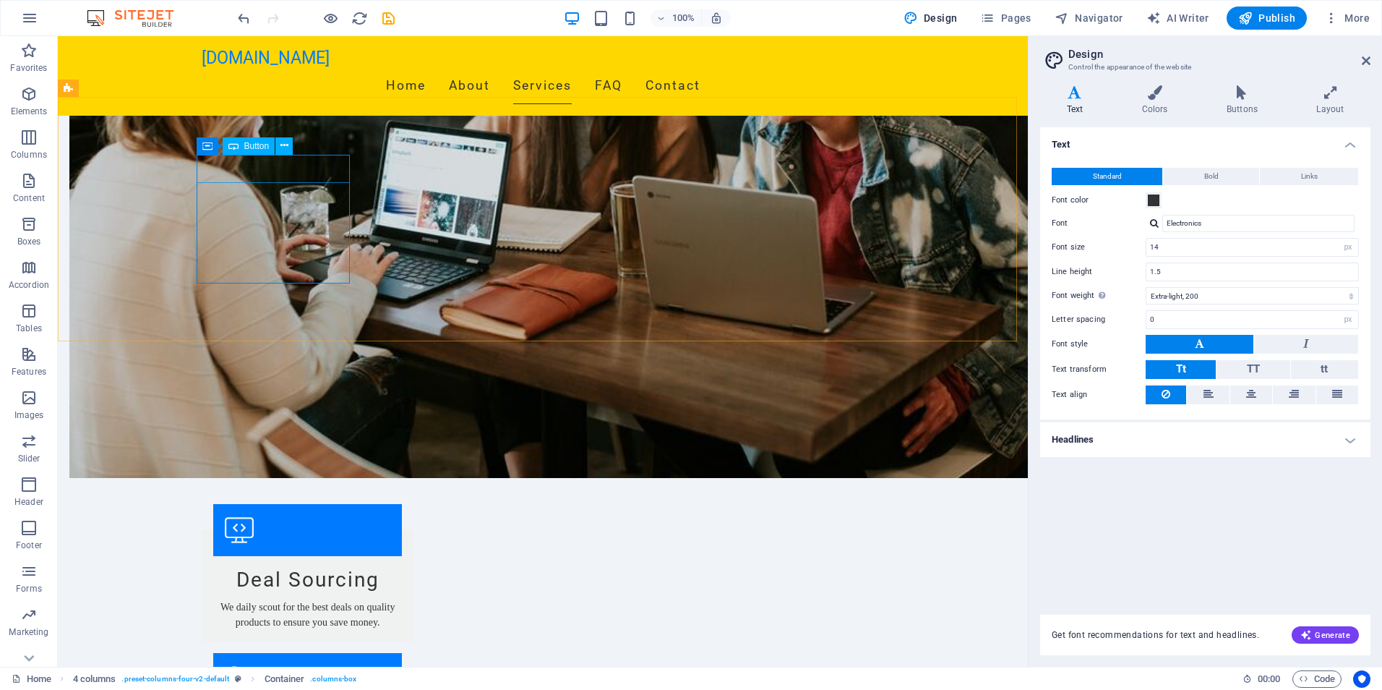
click at [268, 146] on span "Button" at bounding box center [256, 146] width 25 height 9
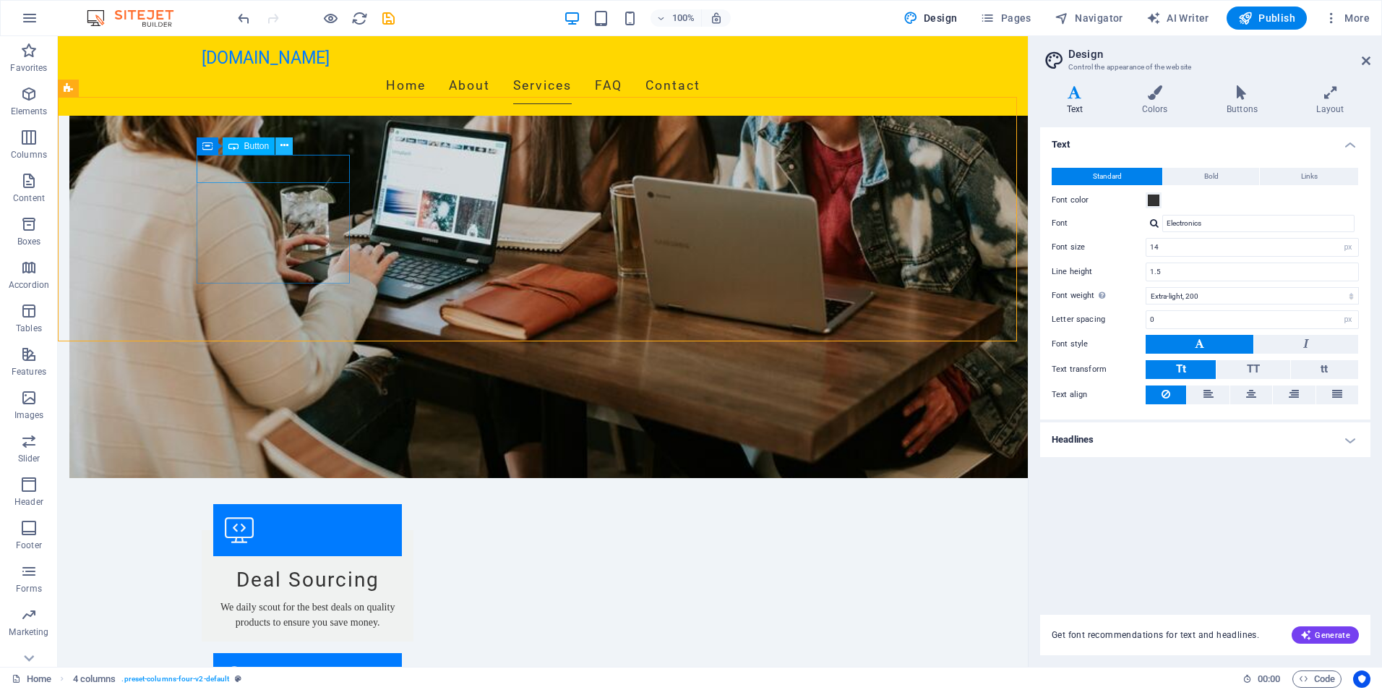
click at [281, 150] on icon at bounding box center [285, 145] width 8 height 15
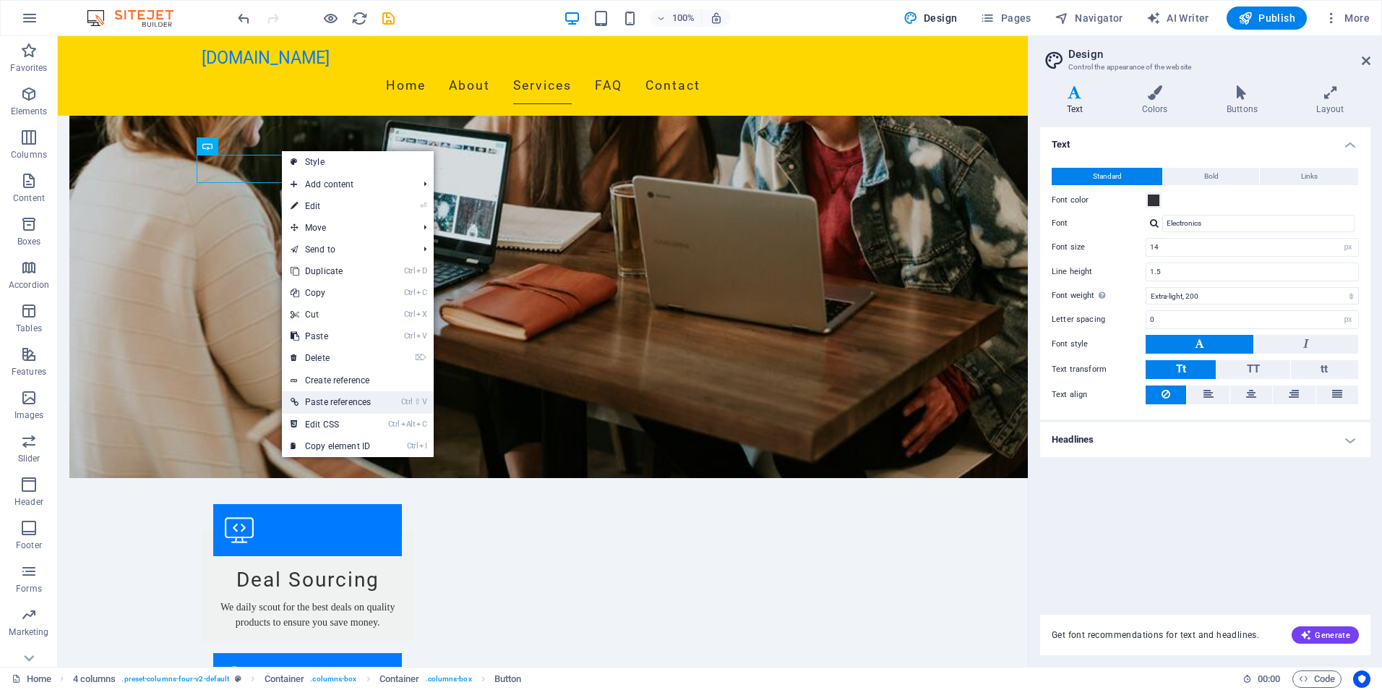
click at [349, 403] on link "Ctrl ⇧ V Paste references" at bounding box center [331, 402] width 98 height 22
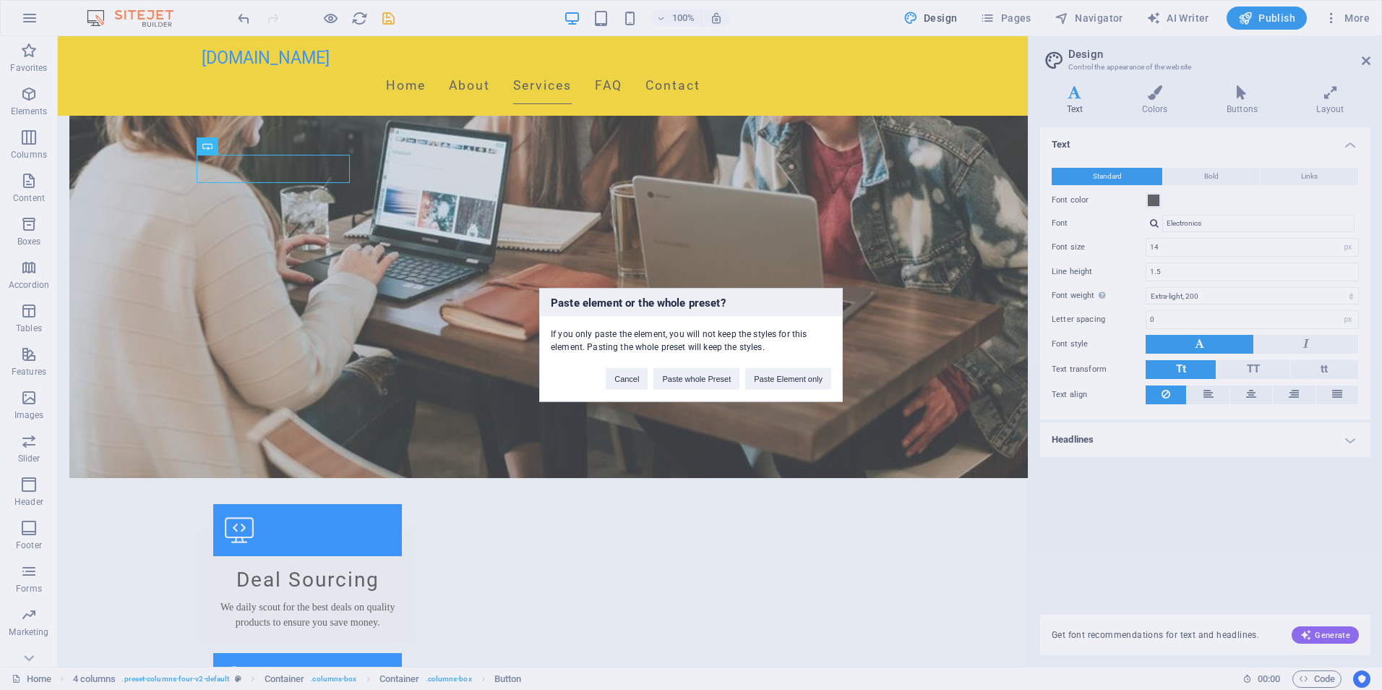
click at [334, 328] on div "Paste element or the whole preset? If you only paste the element, you will not …" at bounding box center [691, 345] width 1382 height 690
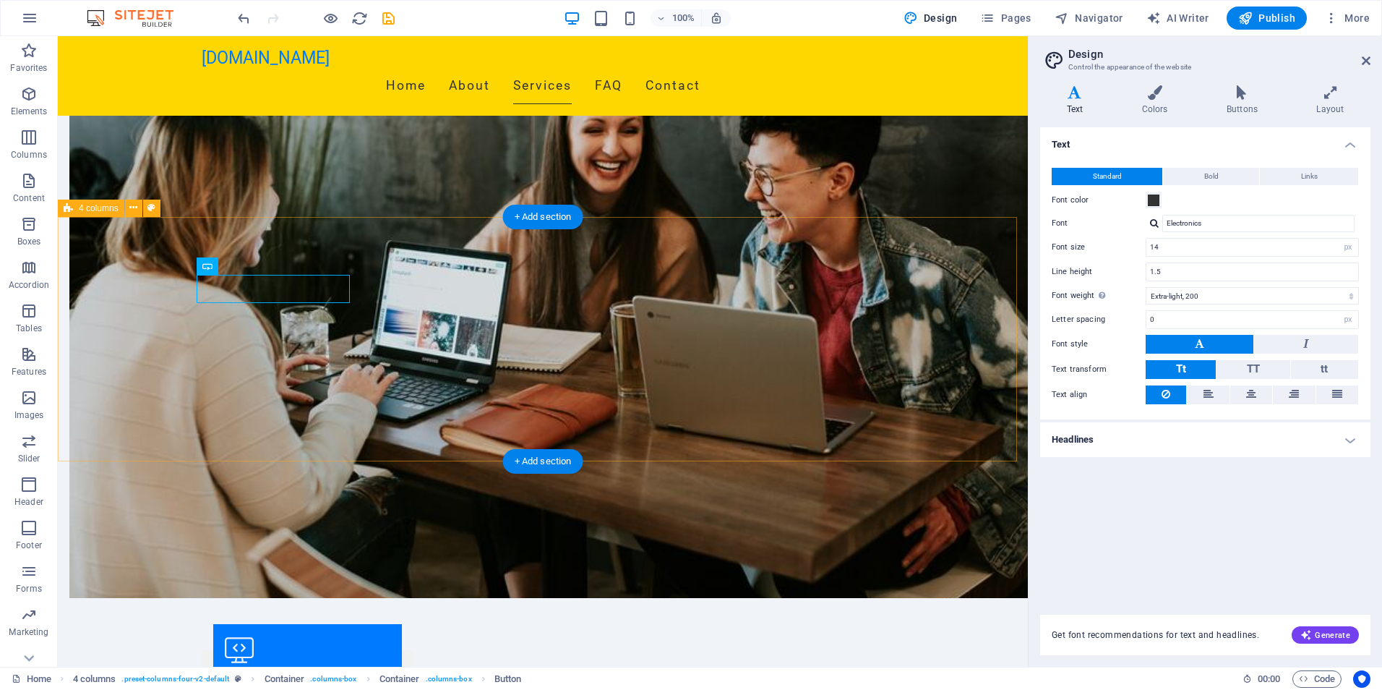
scroll to position [850, 0]
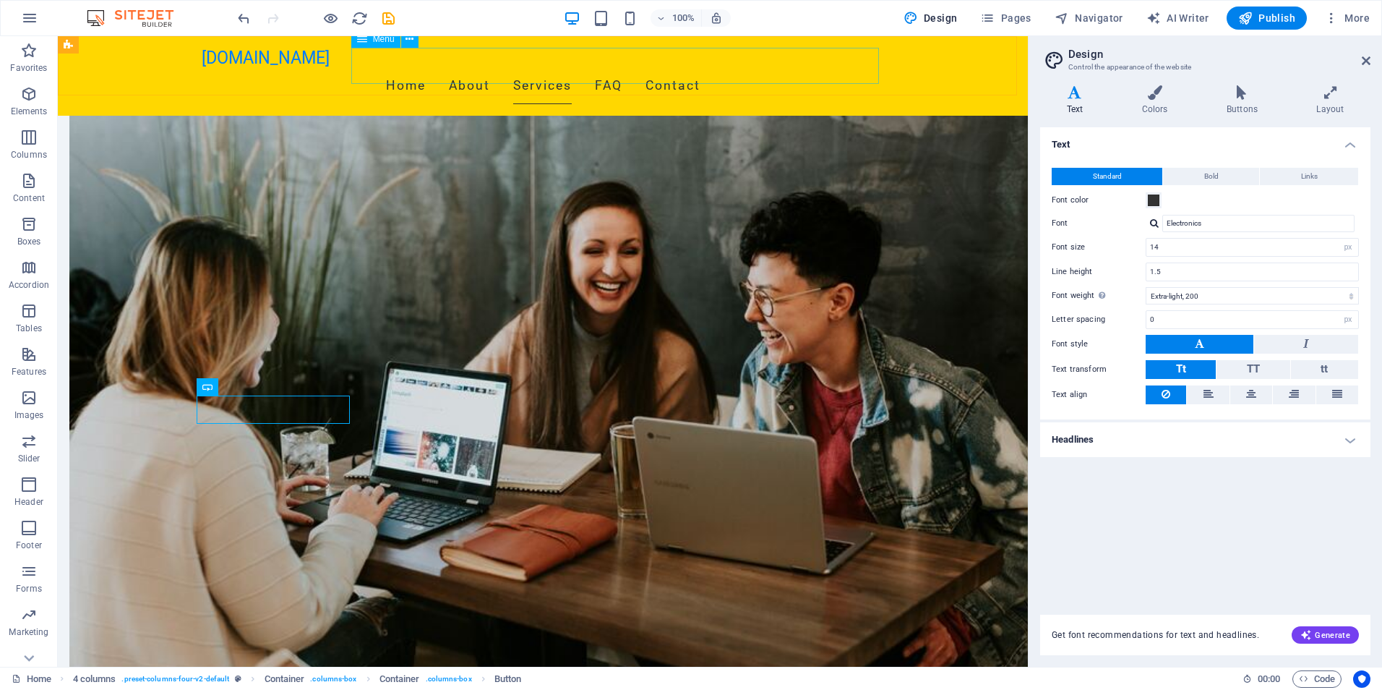
click at [686, 68] on nav "Home About Services FAQ Contact" at bounding box center [543, 86] width 683 height 36
click at [384, 43] on span "Menu" at bounding box center [384, 39] width 22 height 9
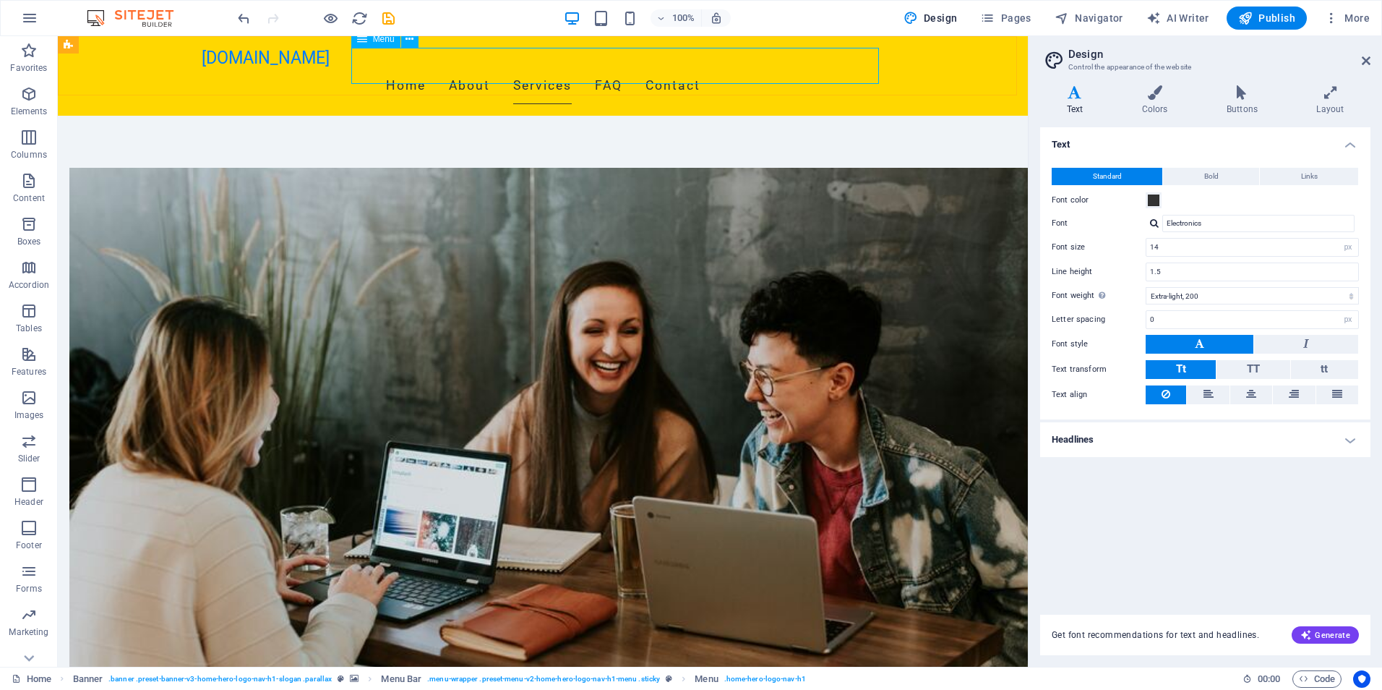
scroll to position [730, 0]
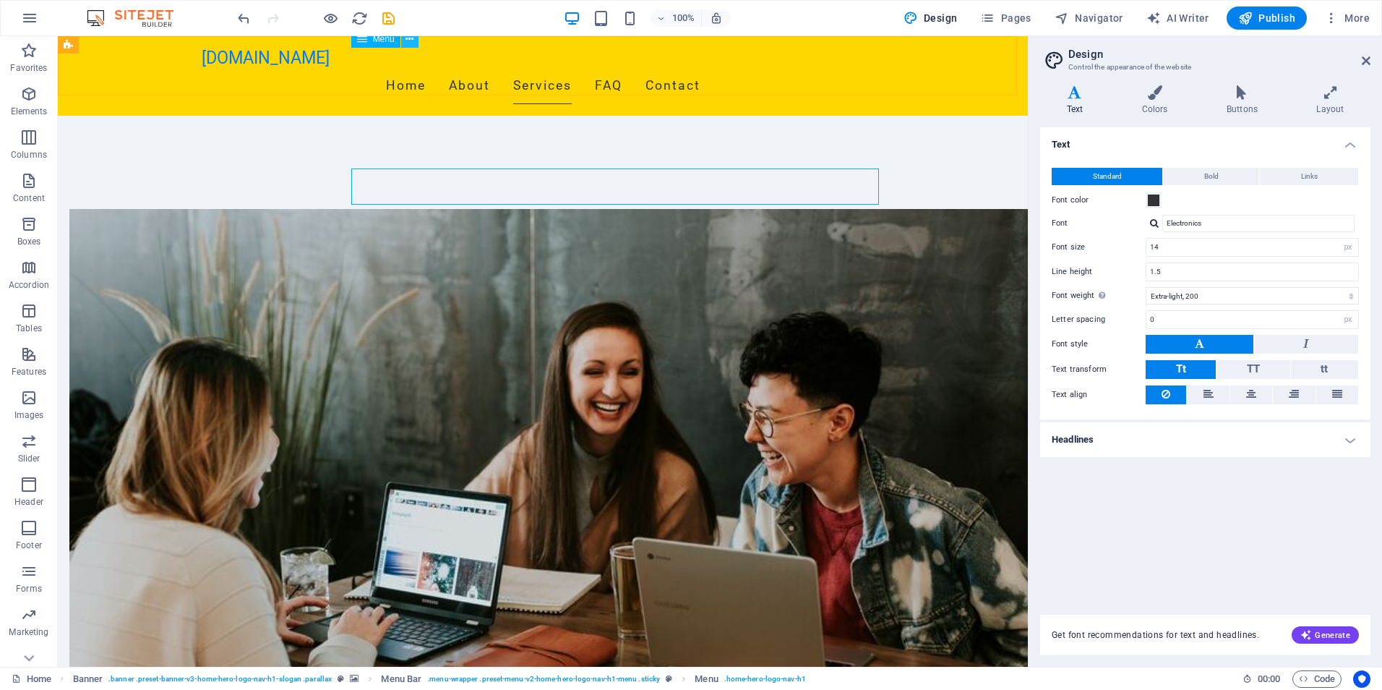
click at [411, 44] on icon at bounding box center [410, 39] width 8 height 15
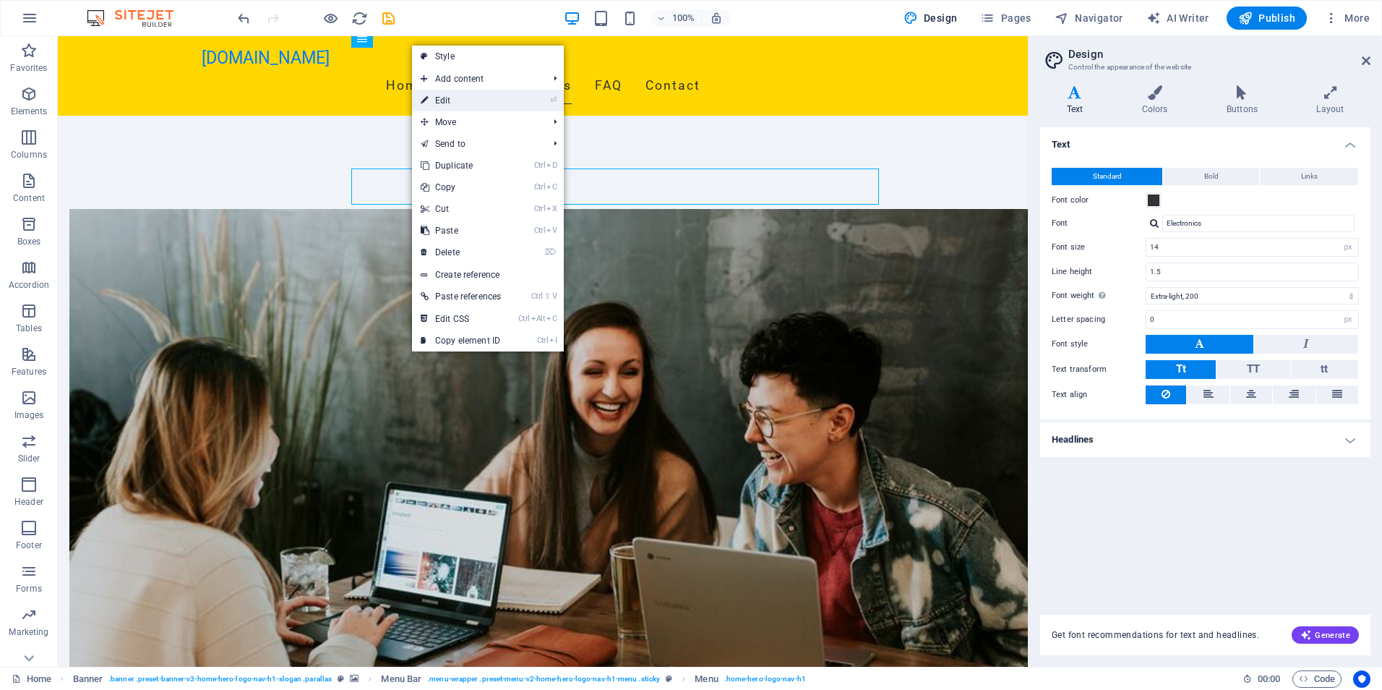
click at [456, 99] on link "⏎ Edit" at bounding box center [461, 101] width 98 height 22
select select
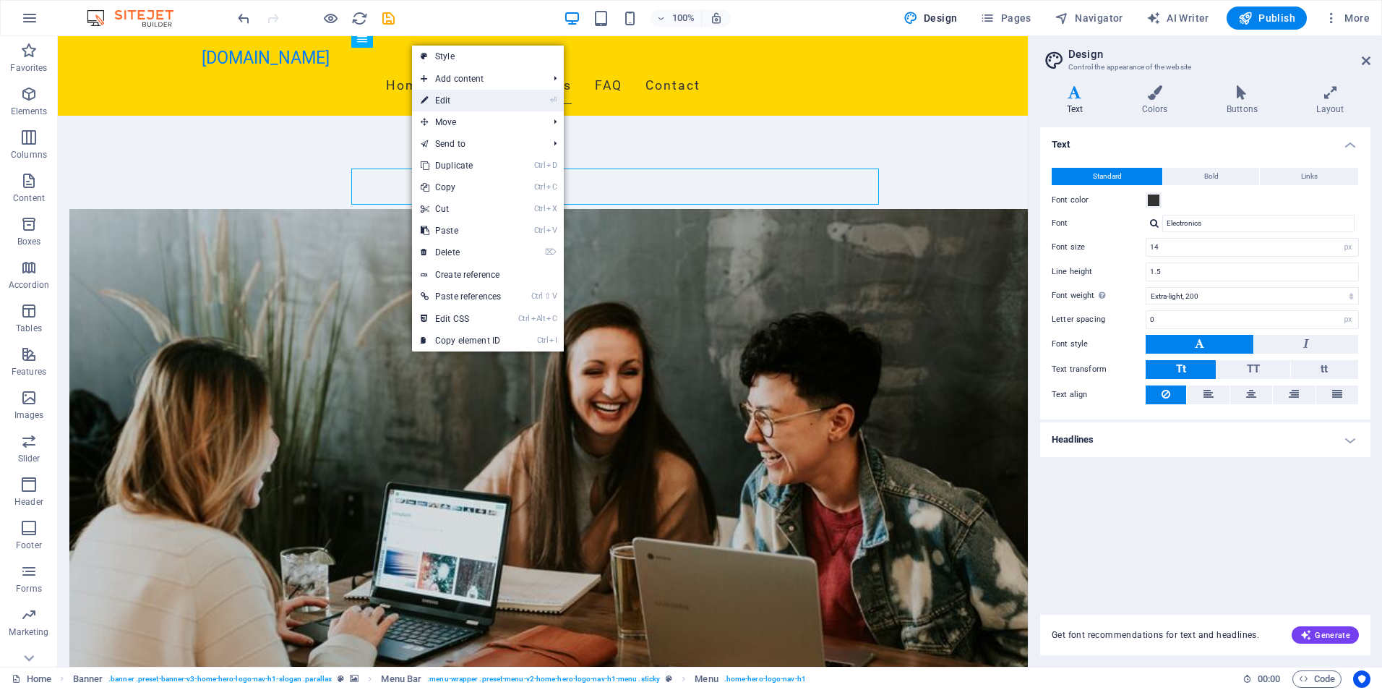
select select
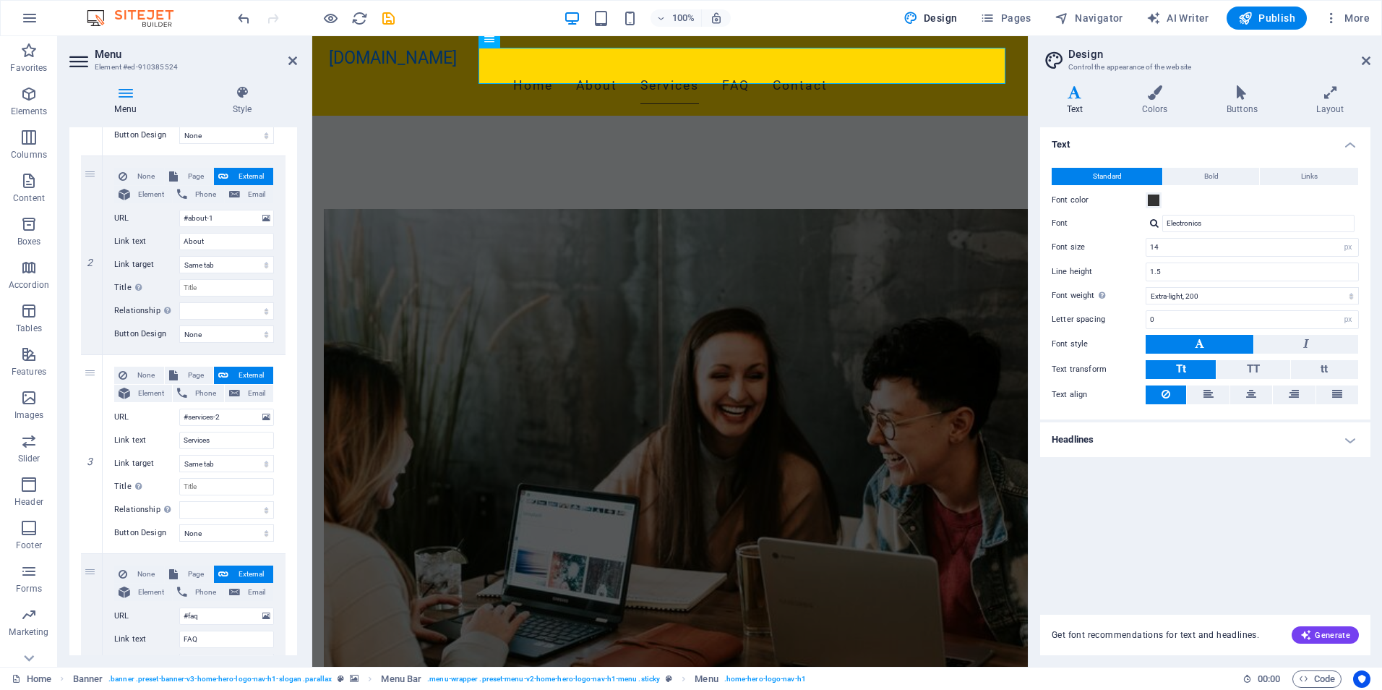
scroll to position [282, 0]
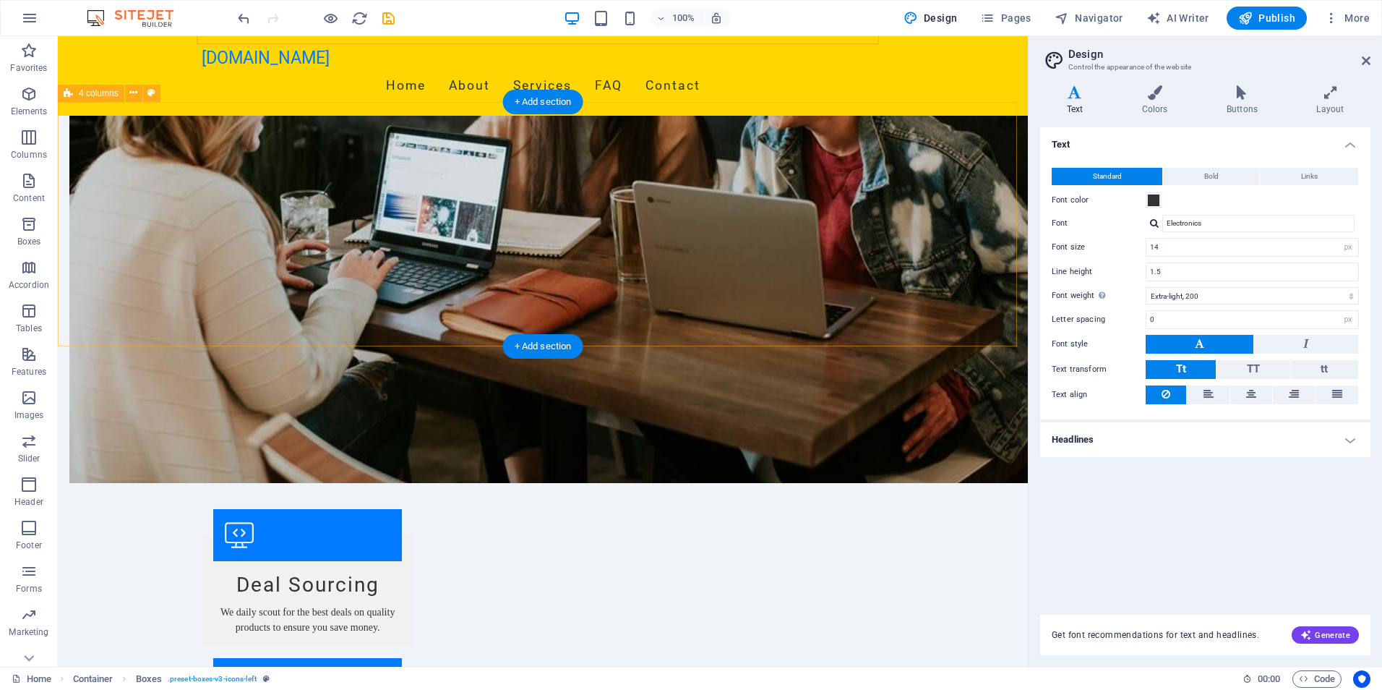
scroll to position [1091, 0]
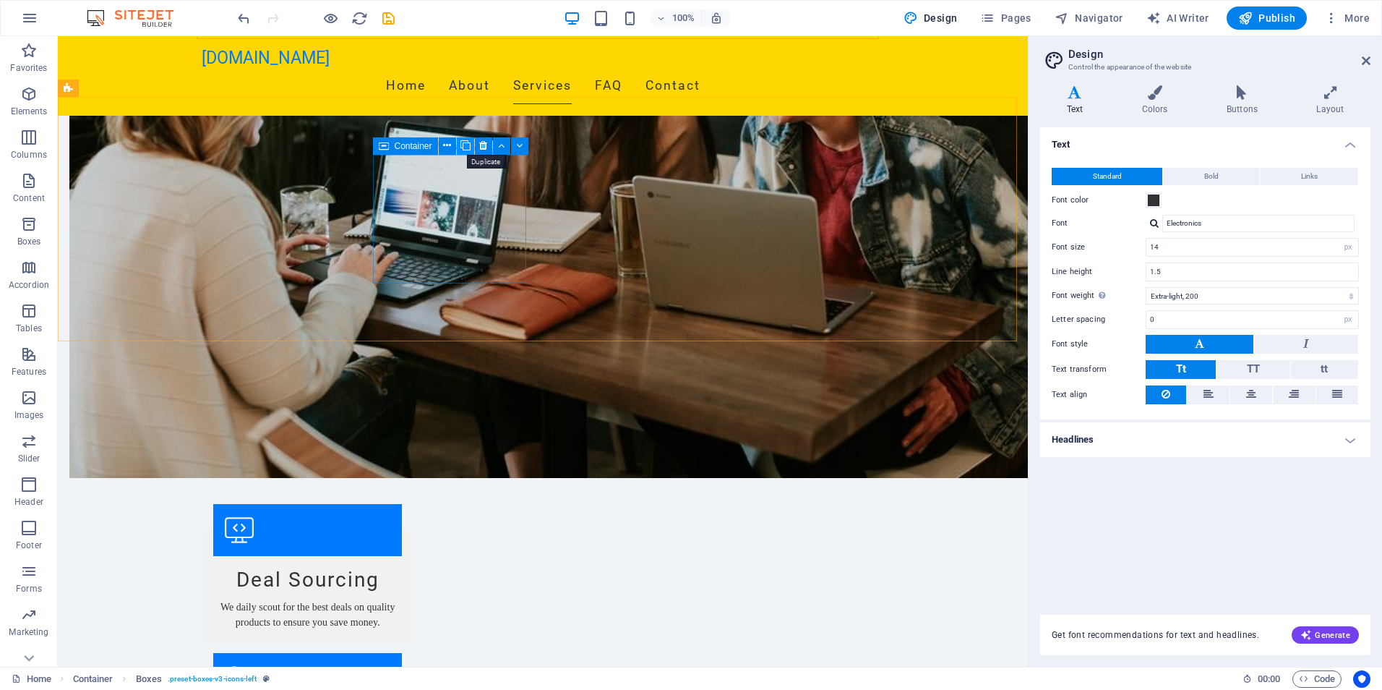
click at [469, 146] on icon at bounding box center [466, 145] width 10 height 15
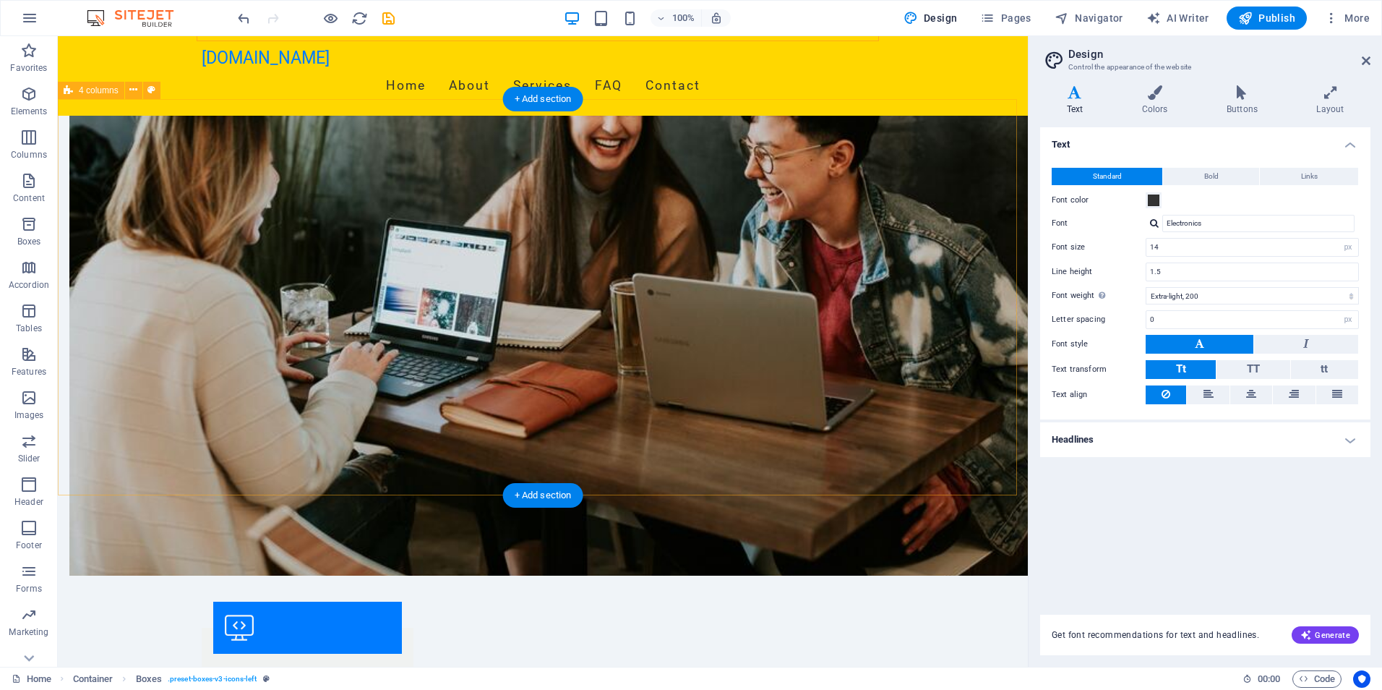
scroll to position [971, 0]
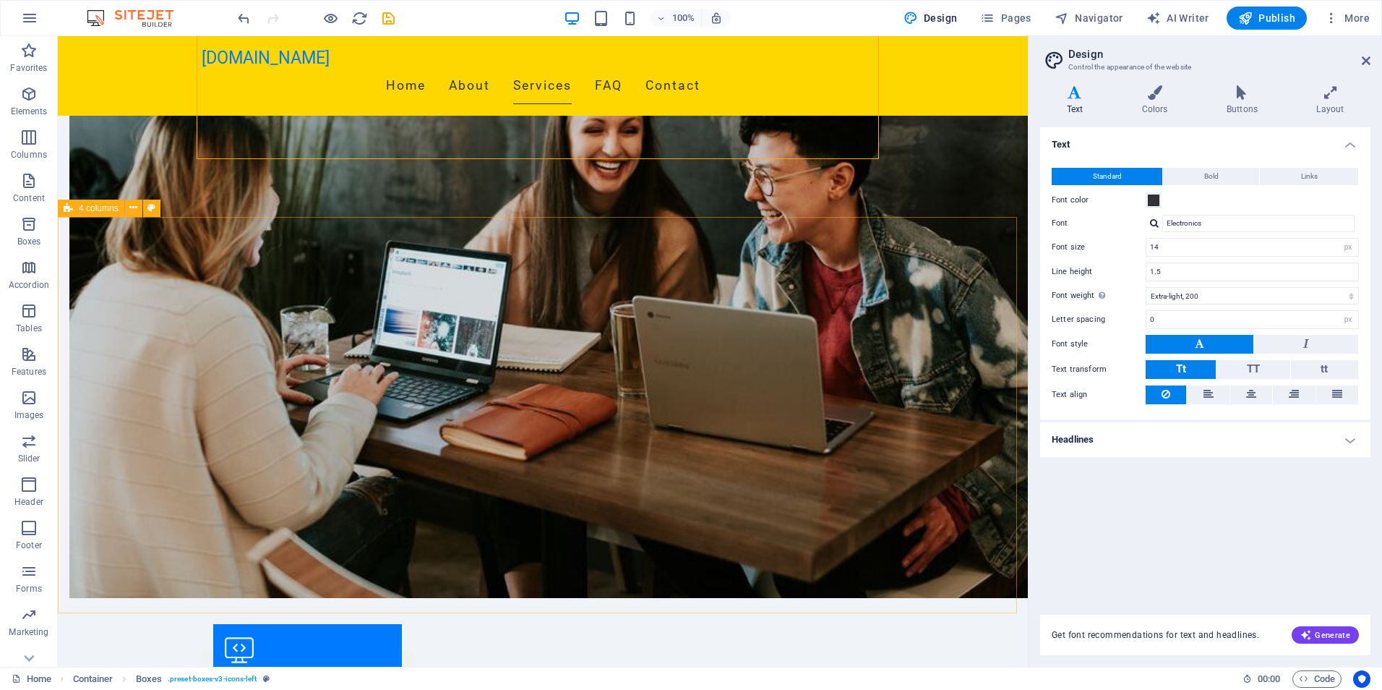
click at [102, 211] on span "4 columns" at bounding box center [99, 208] width 40 height 9
click at [130, 211] on icon at bounding box center [133, 207] width 8 height 15
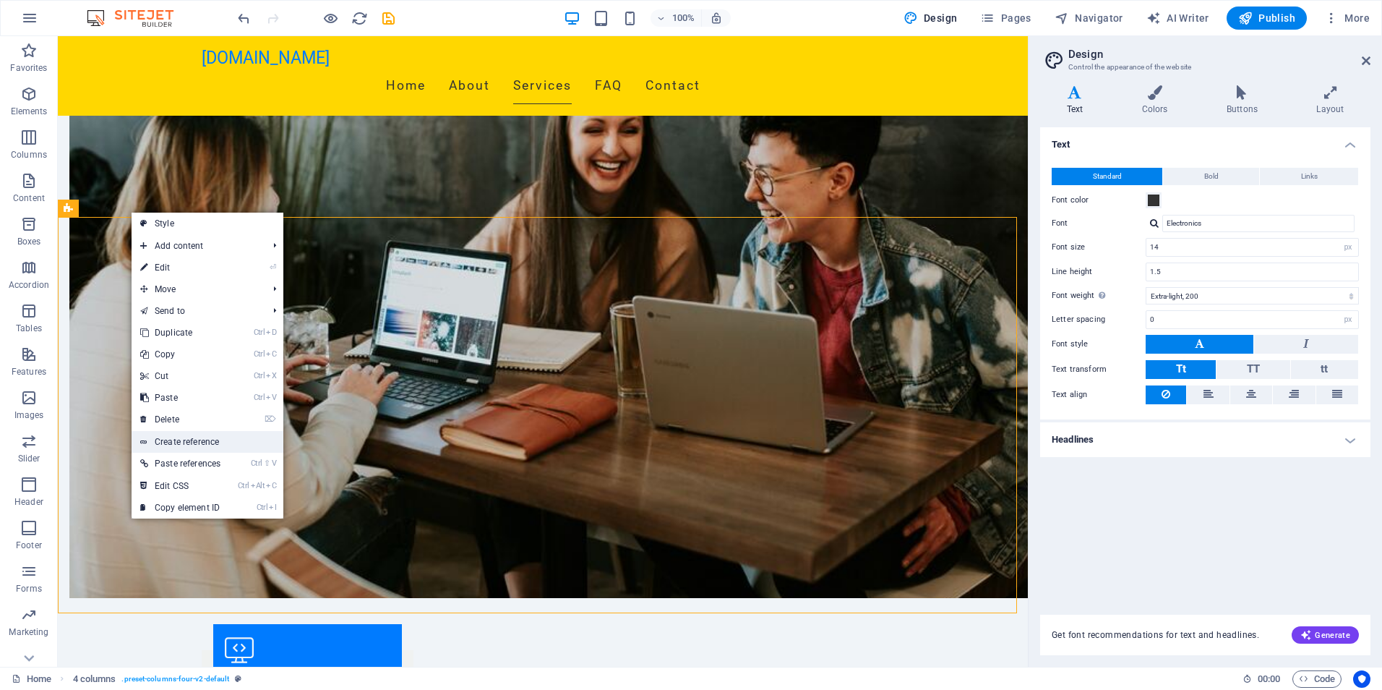
click at [206, 443] on link "Create reference" at bounding box center [208, 442] width 152 height 22
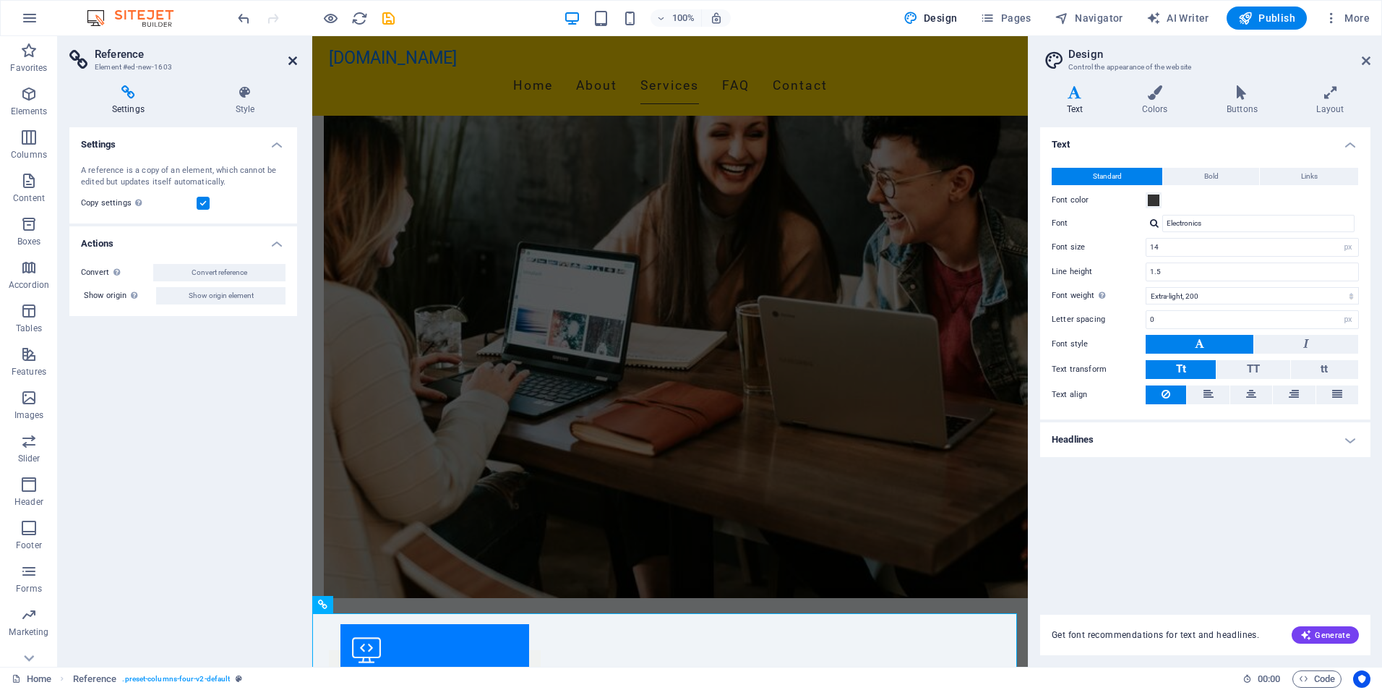
click at [292, 57] on icon at bounding box center [292, 61] width 9 height 12
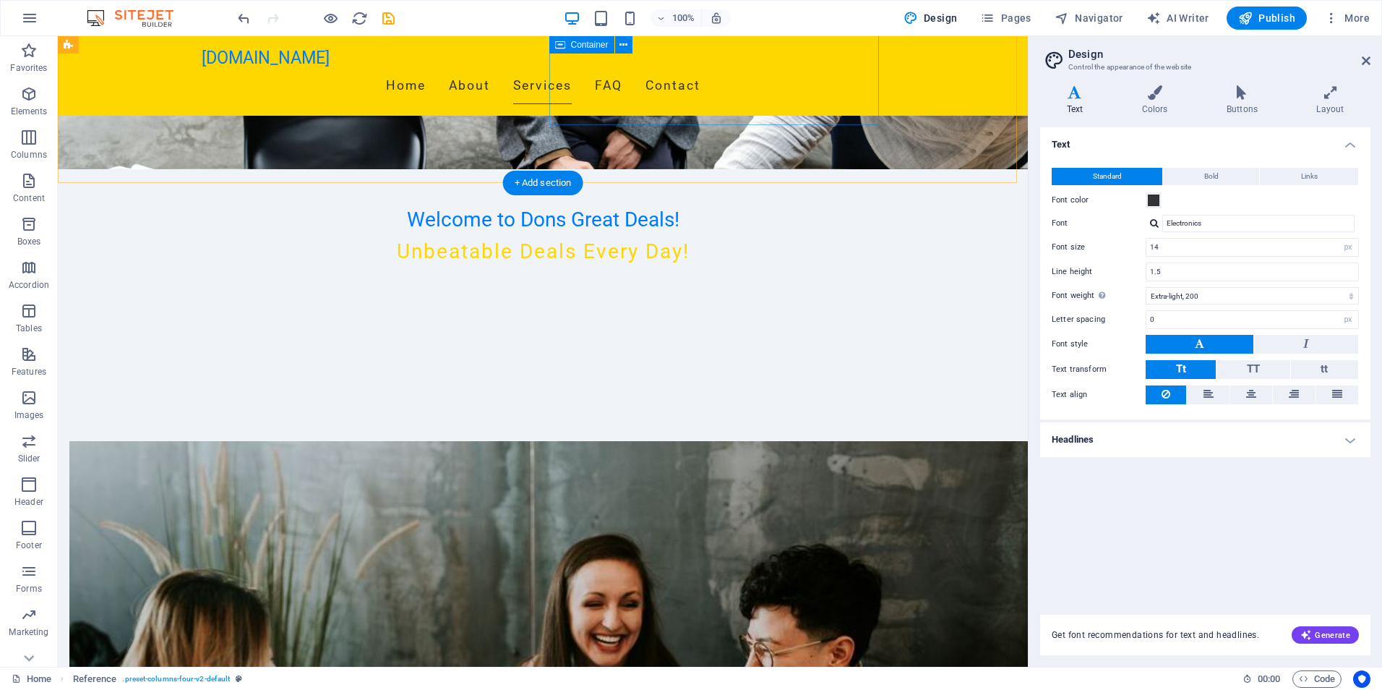
scroll to position [489, 0]
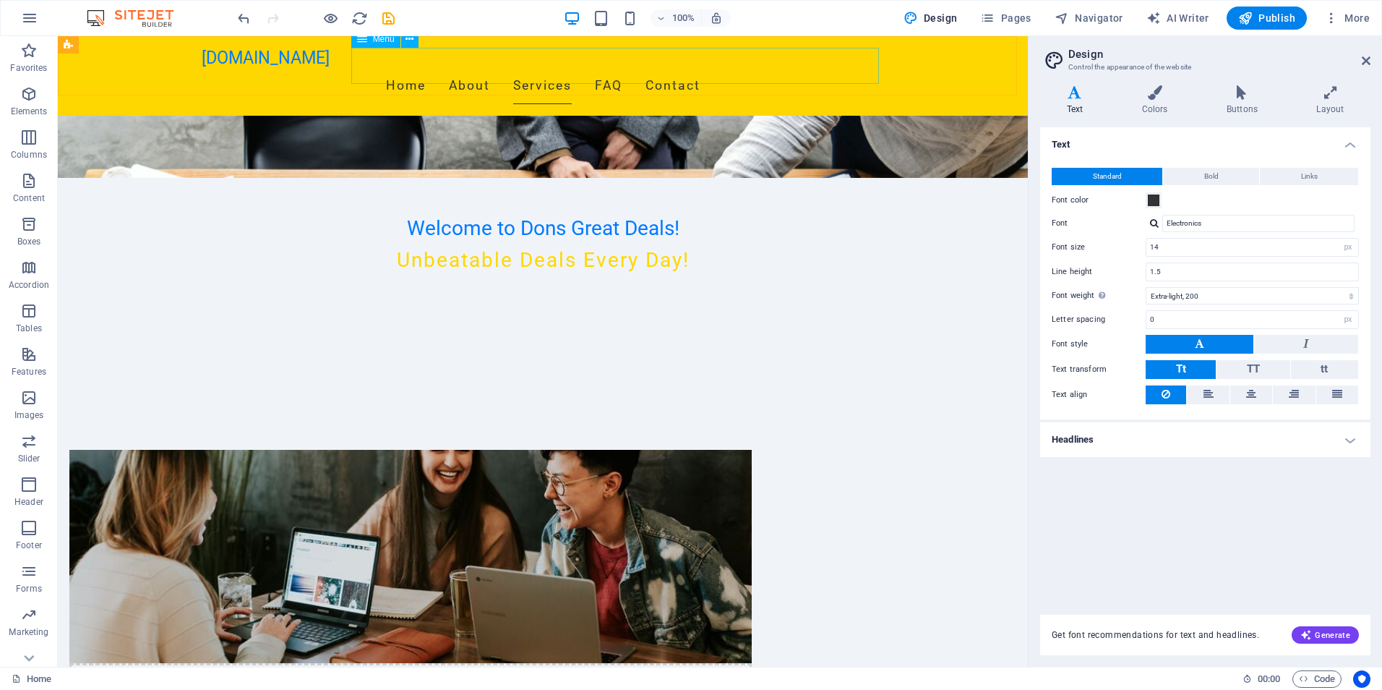
click at [619, 68] on nav "Home About Services FAQ Contact" at bounding box center [543, 86] width 683 height 36
click at [550, 68] on nav "Home About Services FAQ Contact" at bounding box center [543, 86] width 683 height 36
click at [385, 42] on span "Menu" at bounding box center [384, 39] width 22 height 9
click at [408, 40] on icon at bounding box center [410, 39] width 8 height 15
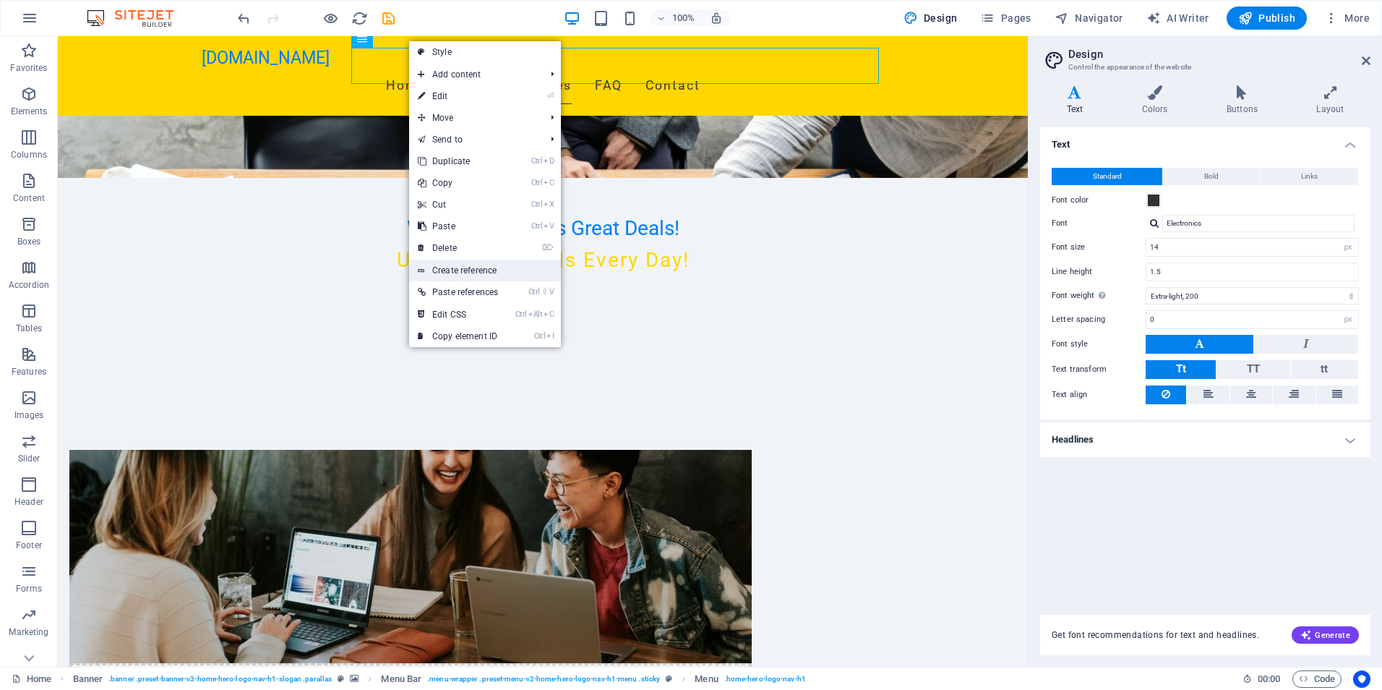
click at [469, 270] on link "Create reference" at bounding box center [485, 271] width 152 height 22
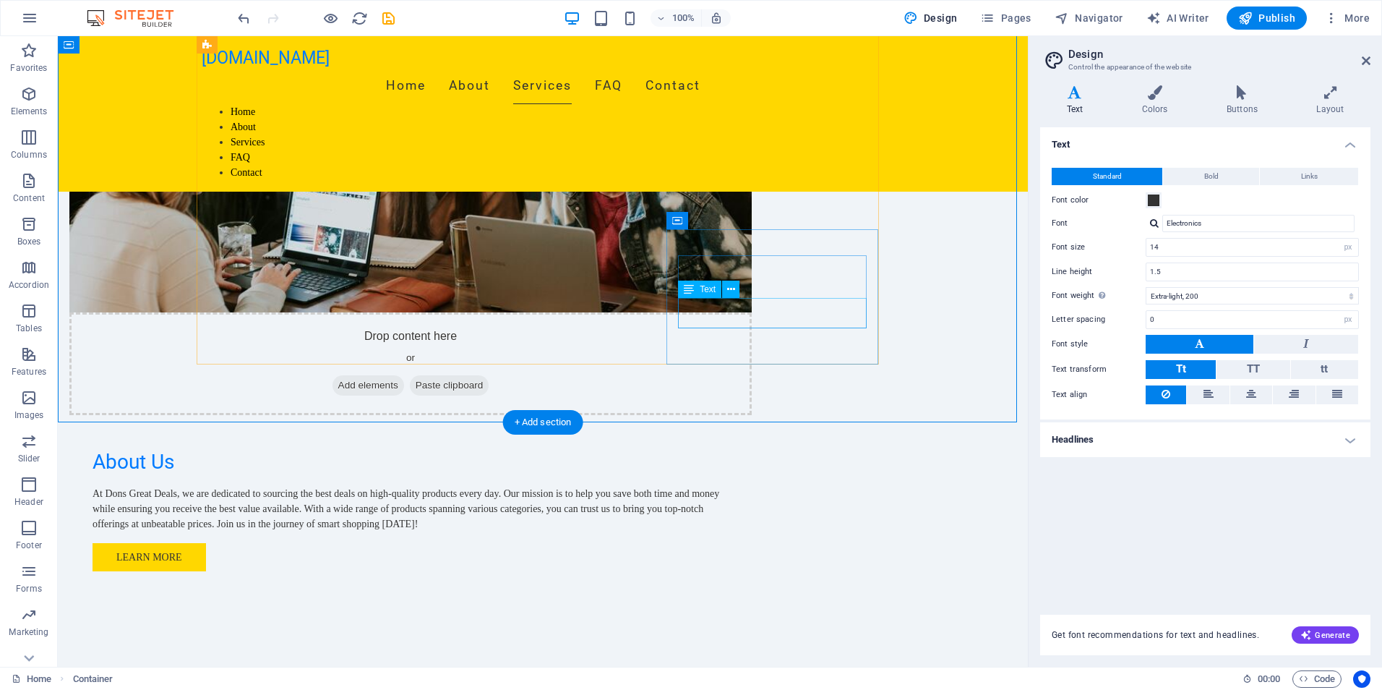
scroll to position [971, 0]
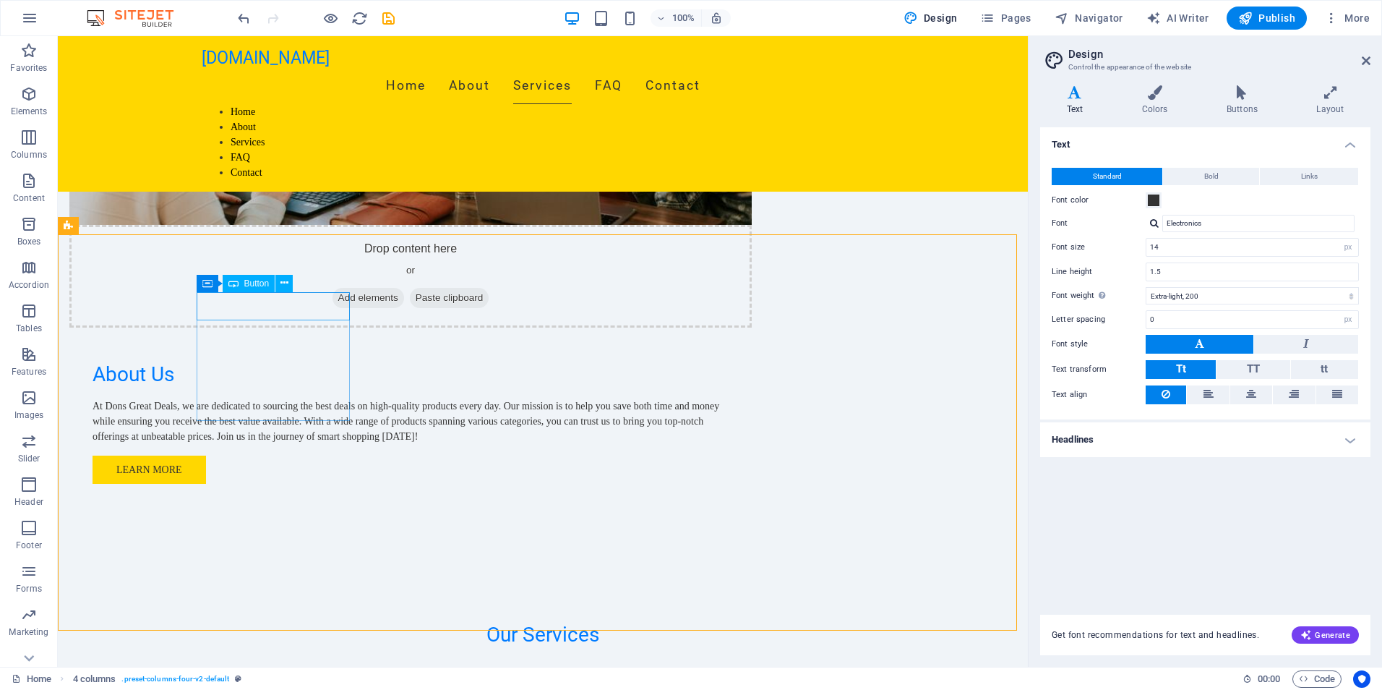
click at [244, 285] on span "Button" at bounding box center [256, 283] width 25 height 9
click at [203, 282] on icon at bounding box center [207, 283] width 10 height 17
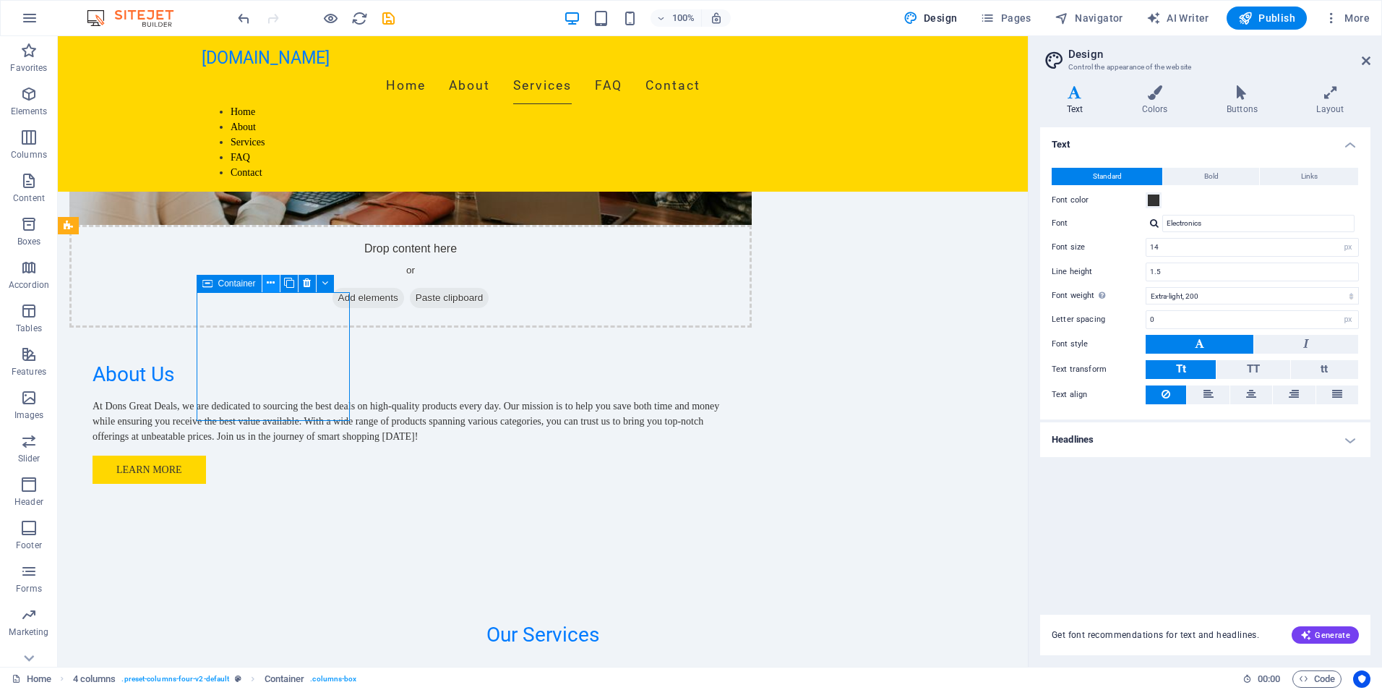
click at [272, 288] on icon at bounding box center [271, 282] width 8 height 15
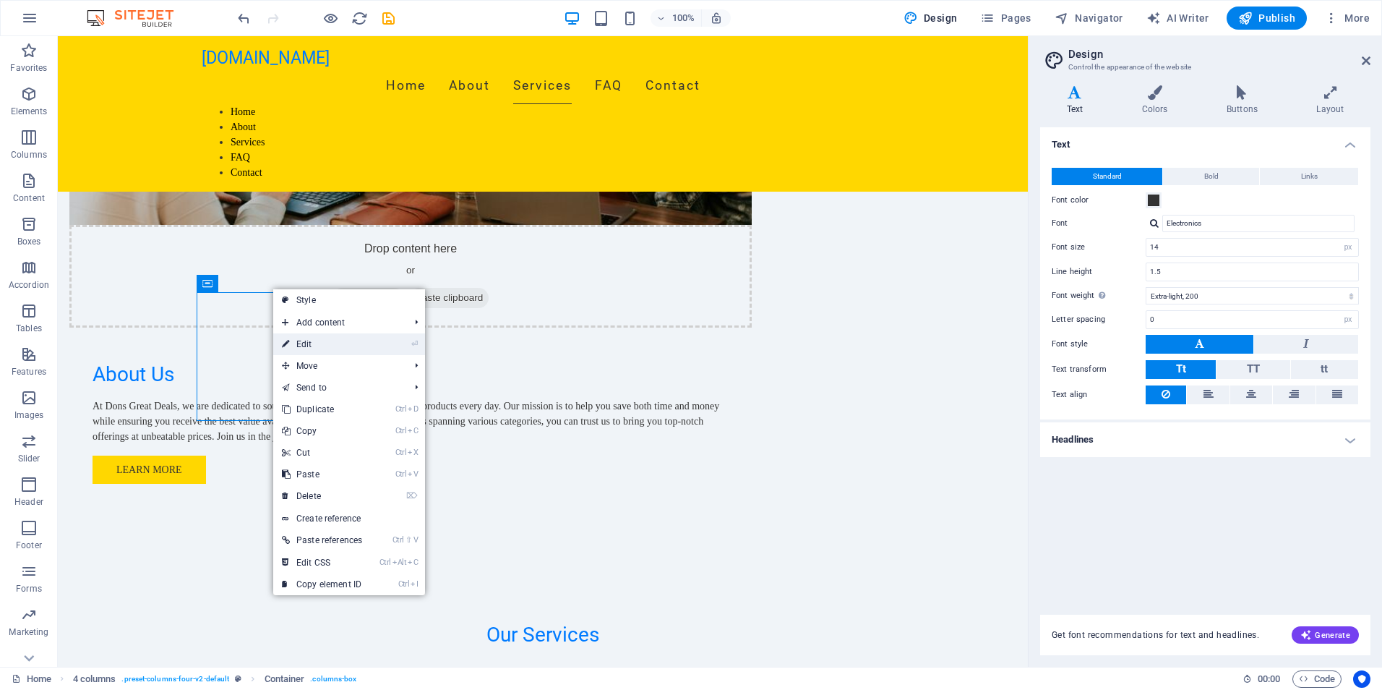
click at [310, 346] on link "⏎ Edit" at bounding box center [322, 344] width 98 height 22
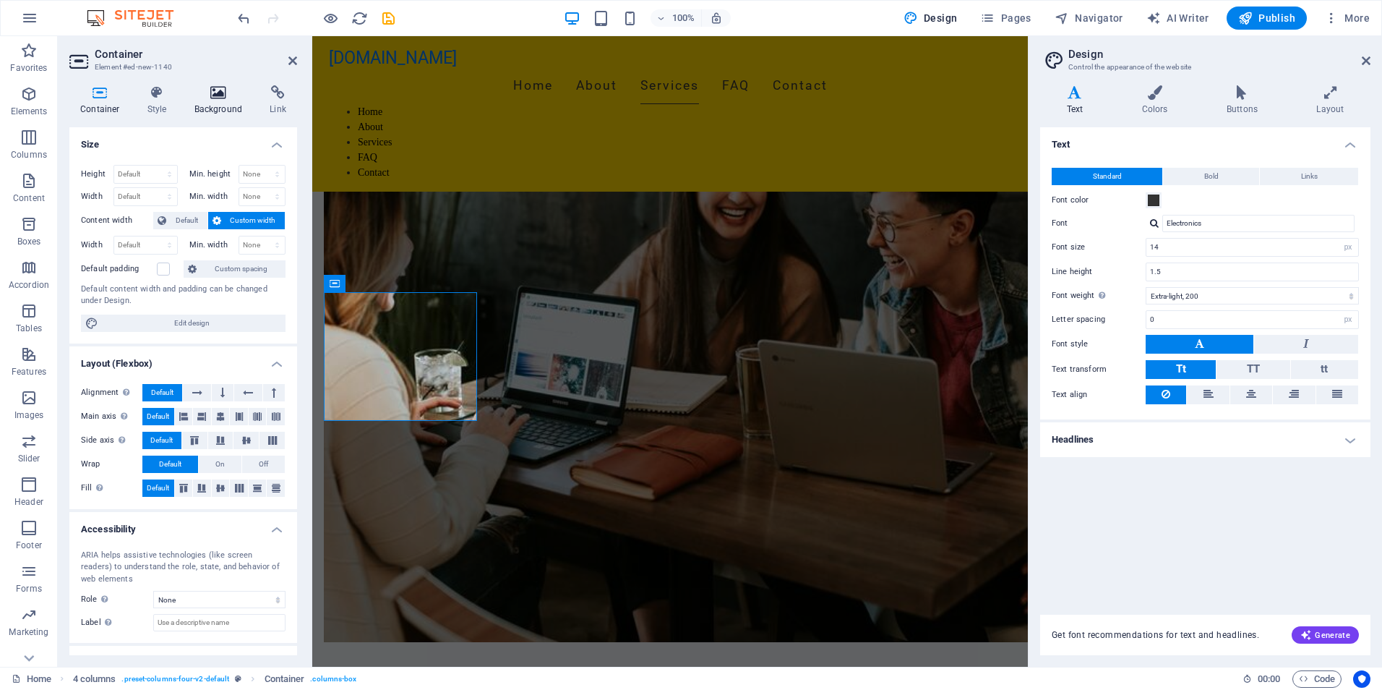
click at [221, 102] on h4 "Background" at bounding box center [222, 100] width 76 height 30
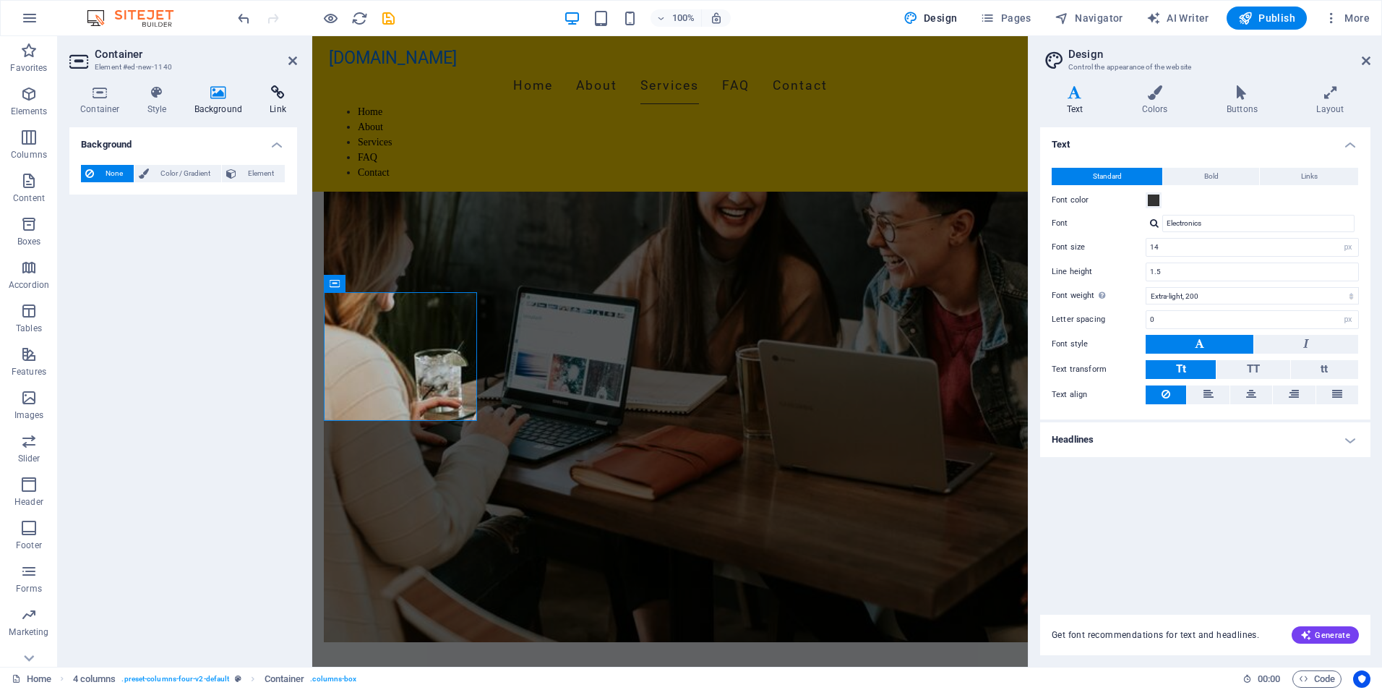
click at [273, 101] on h4 "Link" at bounding box center [278, 100] width 38 height 30
